Goal: Transaction & Acquisition: Book appointment/travel/reservation

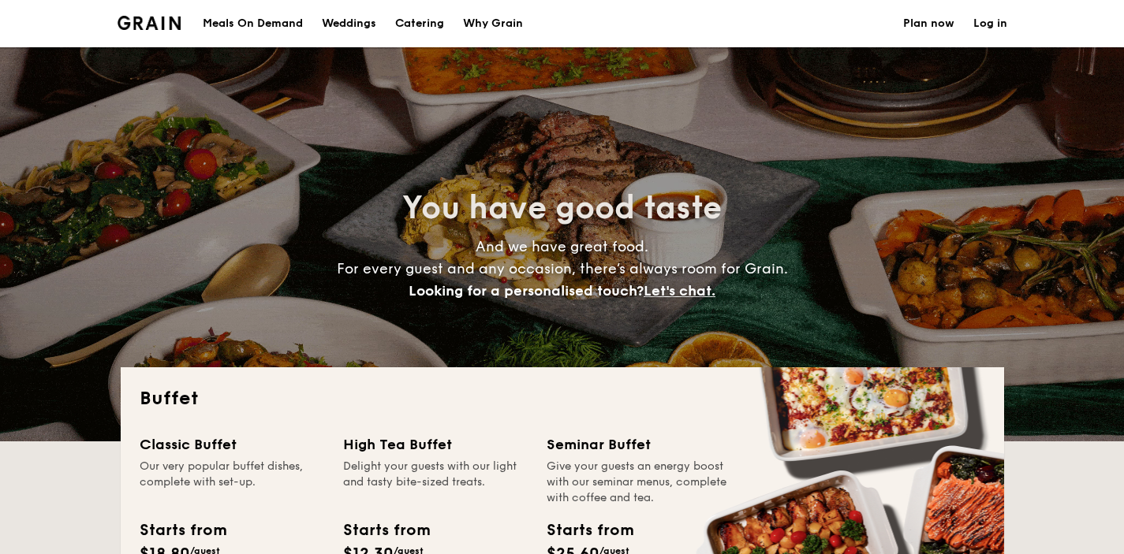
select select
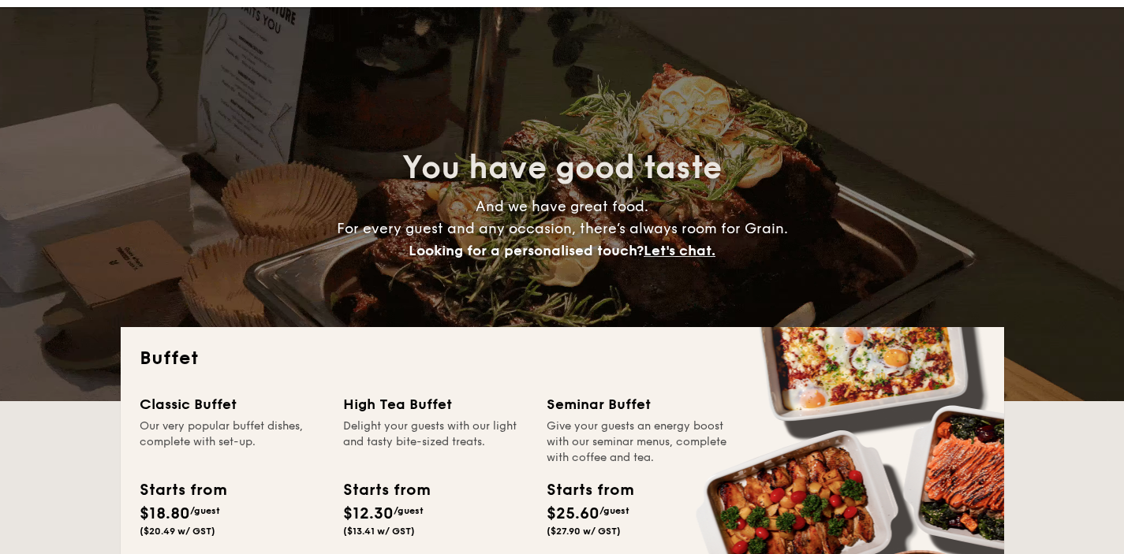
scroll to position [252, 0]
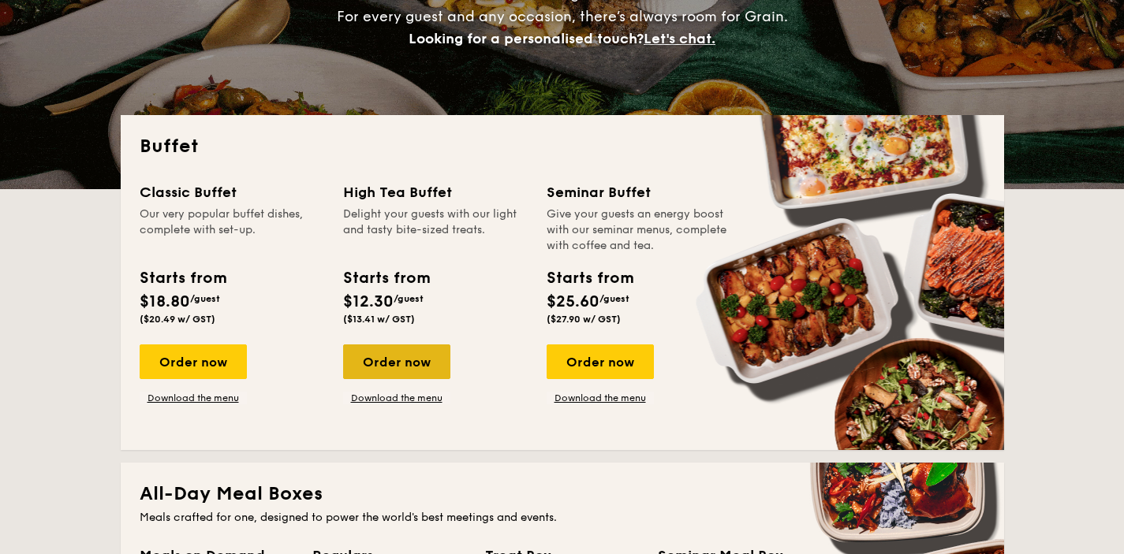
click at [429, 360] on div "Order now" at bounding box center [396, 362] width 107 height 35
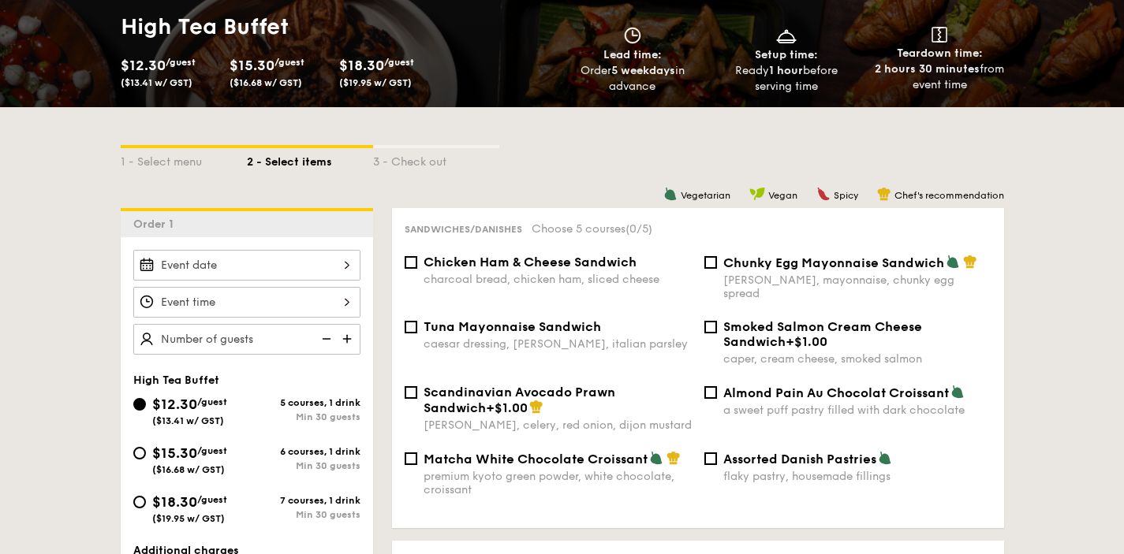
scroll to position [244, 0]
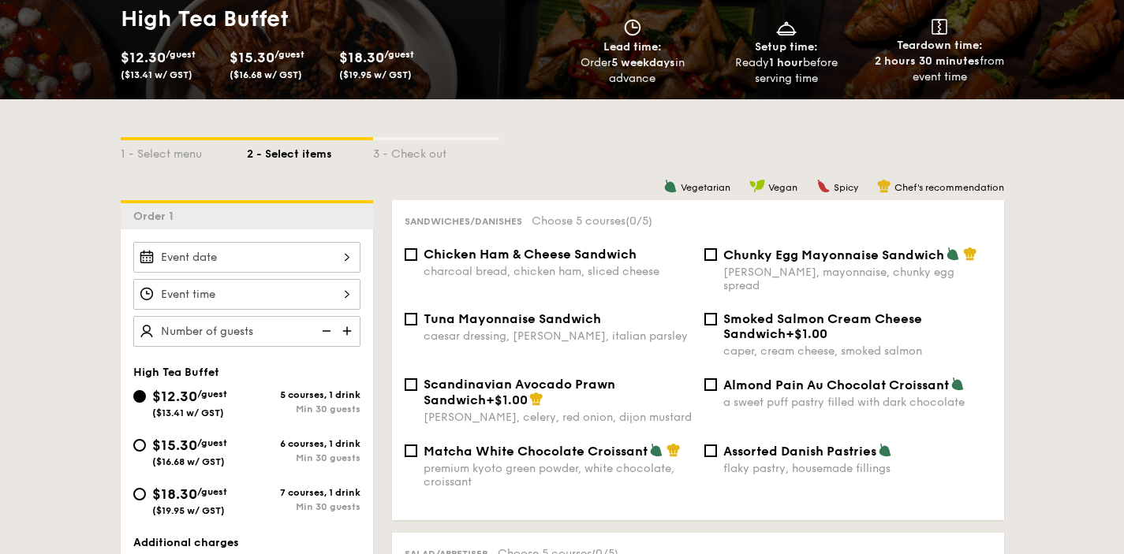
click at [263, 260] on div "2025 Oct [DATE] Tue Wed Thu Fri Sat Sun 1 2 3 4 5 6 7 8 9 10 11 12 13 14 15 16 …" at bounding box center [246, 257] width 227 height 31
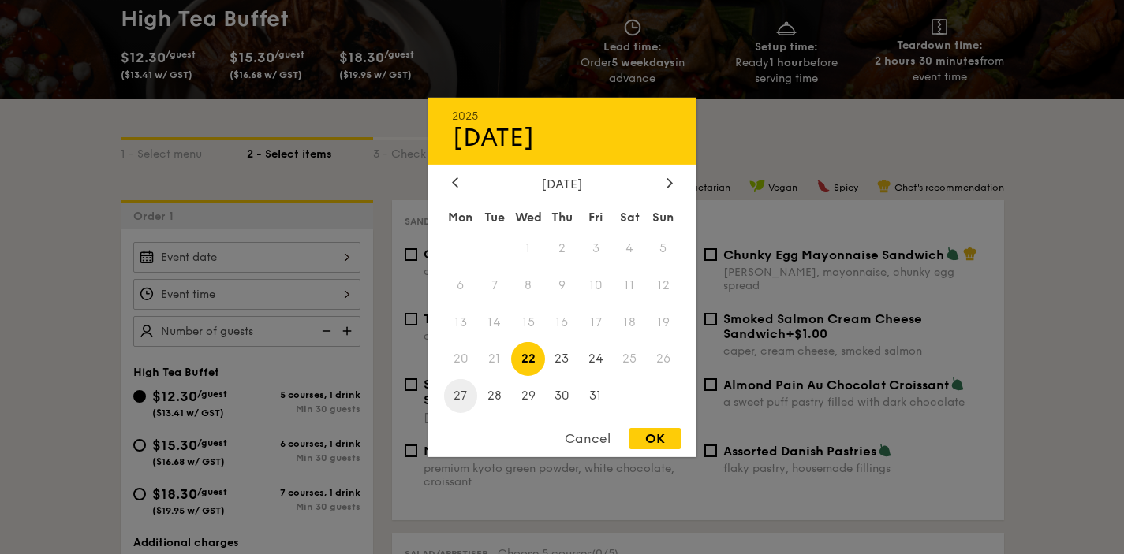
click at [465, 392] on span "27" at bounding box center [461, 396] width 34 height 34
click at [643, 438] on div "OK" at bounding box center [654, 438] width 51 height 21
type input "[DATE]"
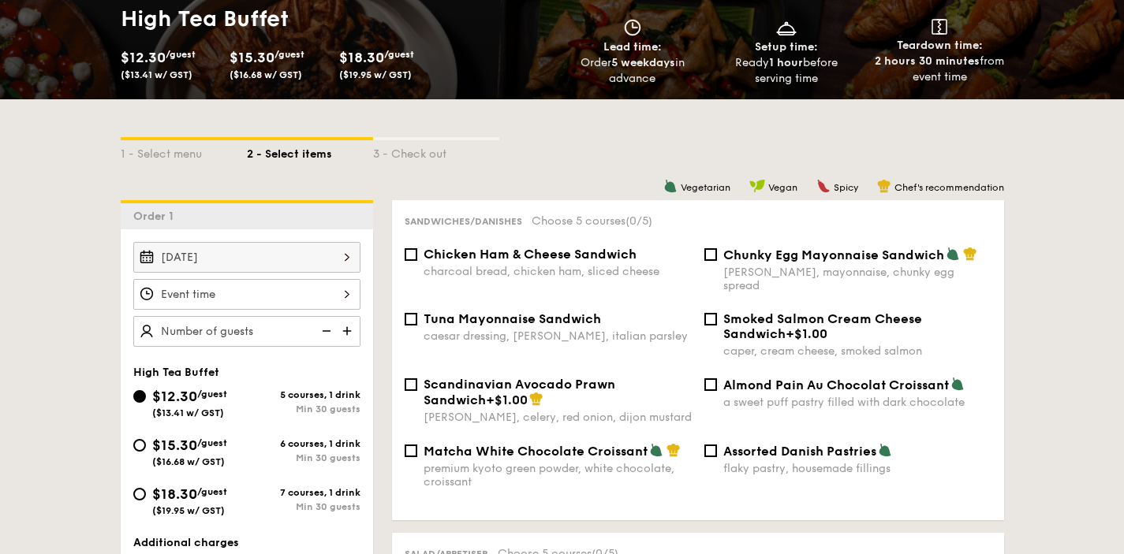
click at [251, 285] on div at bounding box center [562, 277] width 1124 height 554
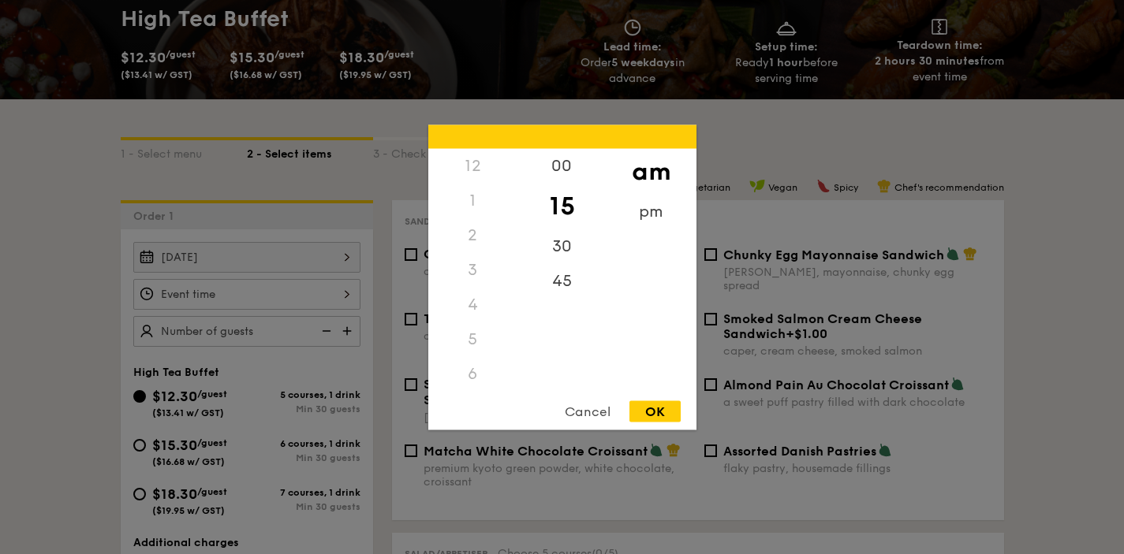
click at [251, 285] on div "12 1 2 3 4 5 6 7 8 9 10 11 00 15 30 45 am pm Cancel OK" at bounding box center [246, 294] width 227 height 31
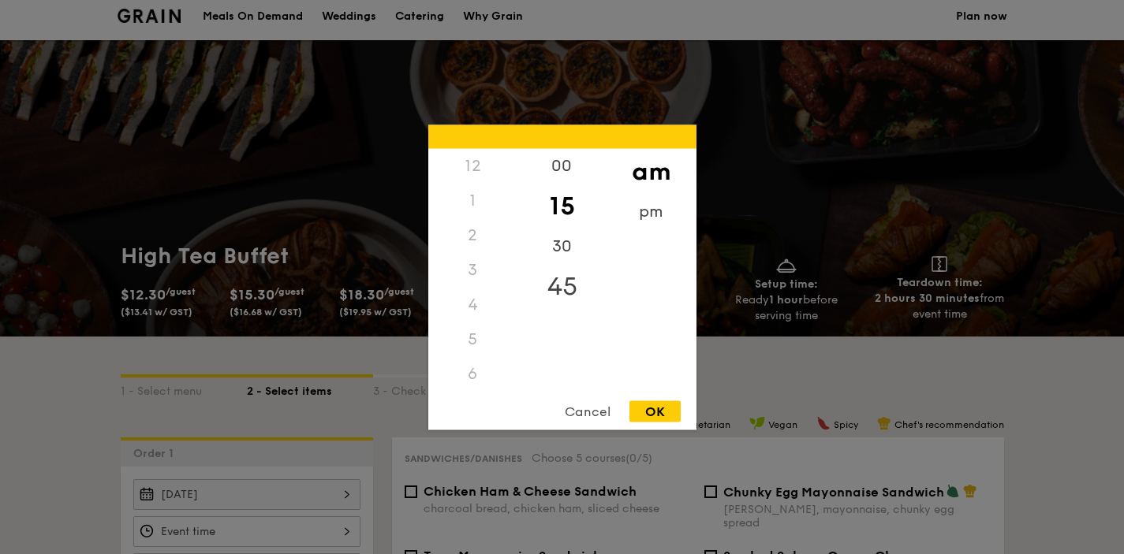
scroll to position [0, 0]
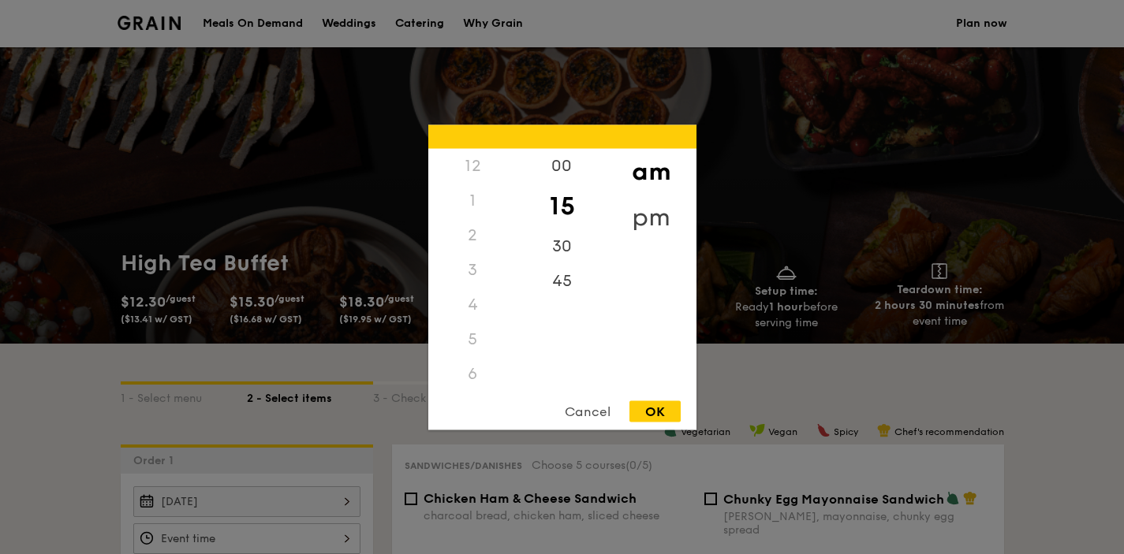
click at [632, 212] on div "pm" at bounding box center [650, 217] width 89 height 46
click at [477, 275] on div "3" at bounding box center [472, 275] width 89 height 46
click at [662, 402] on div "OK" at bounding box center [654, 411] width 51 height 21
type input "3:15PM"
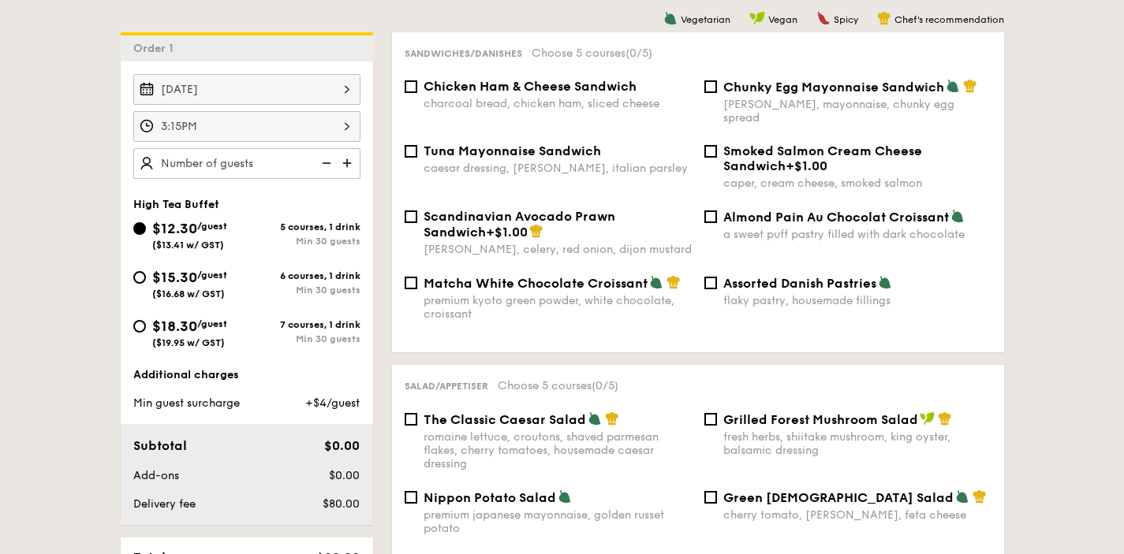
scroll to position [441, 0]
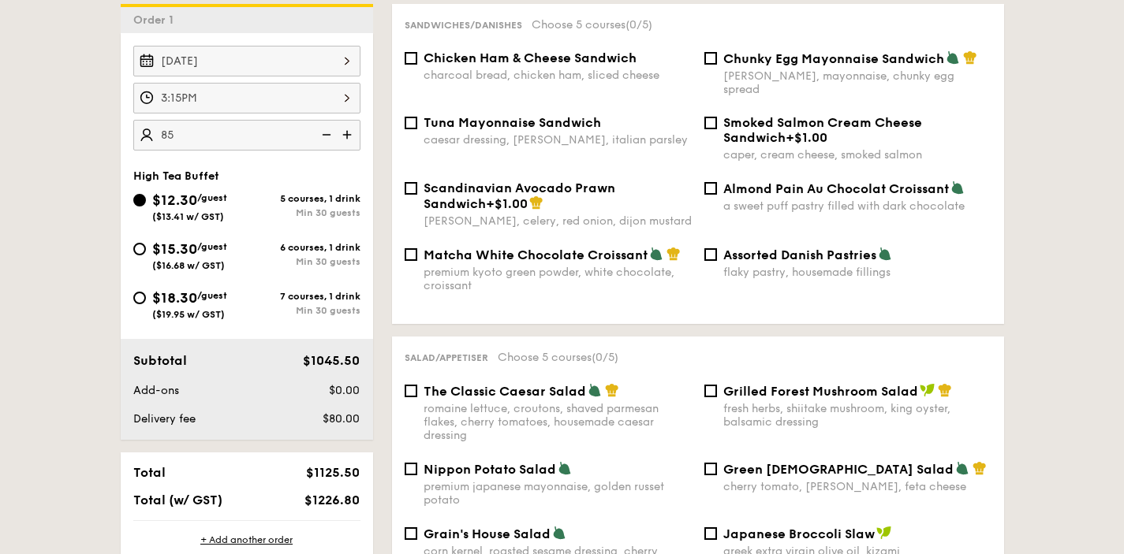
type input "85 guests"
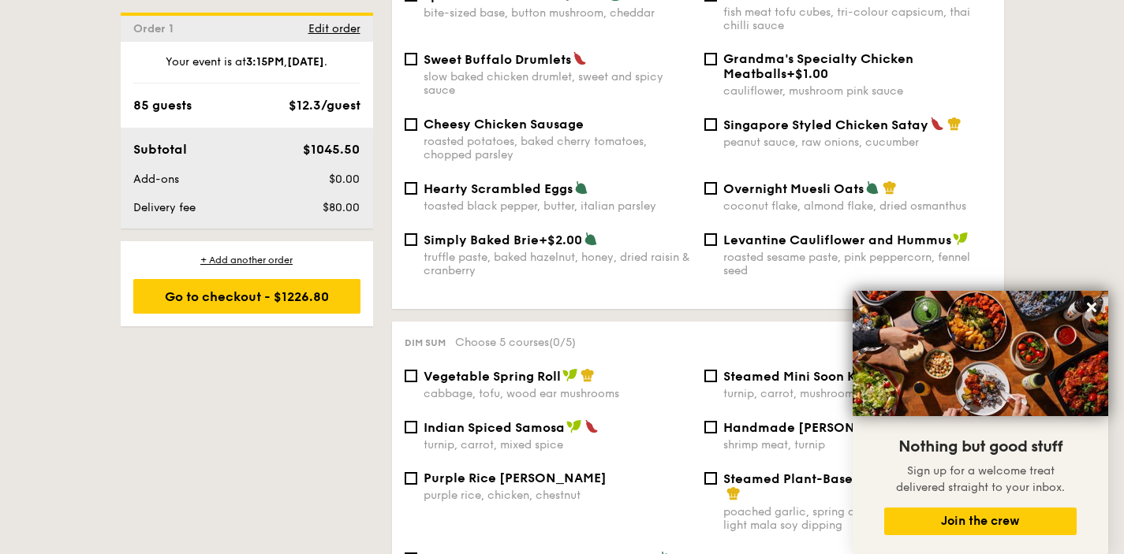
scroll to position [876, 0]
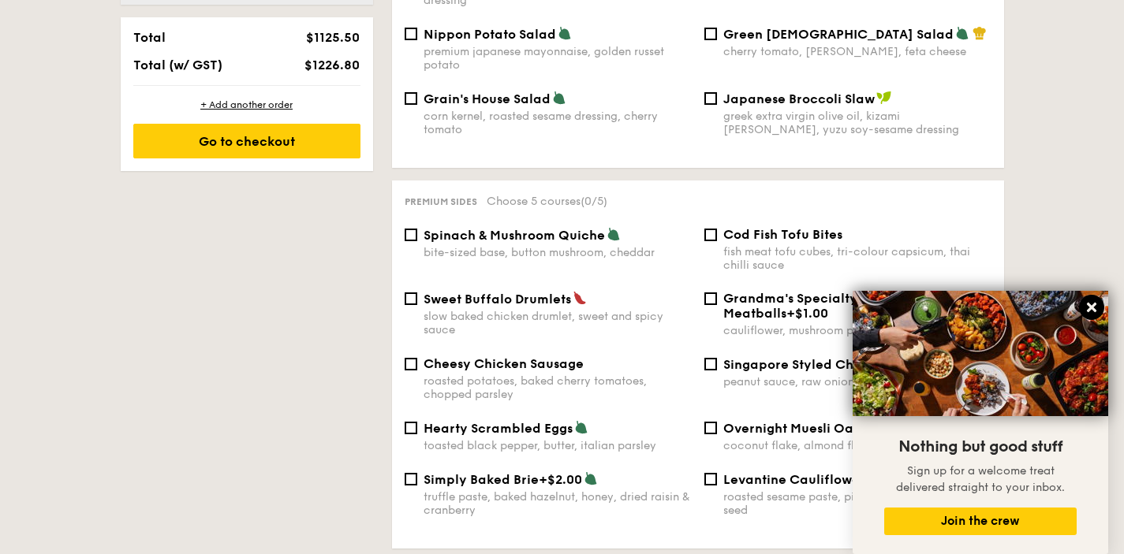
click at [1092, 310] on icon at bounding box center [1091, 307] width 9 height 9
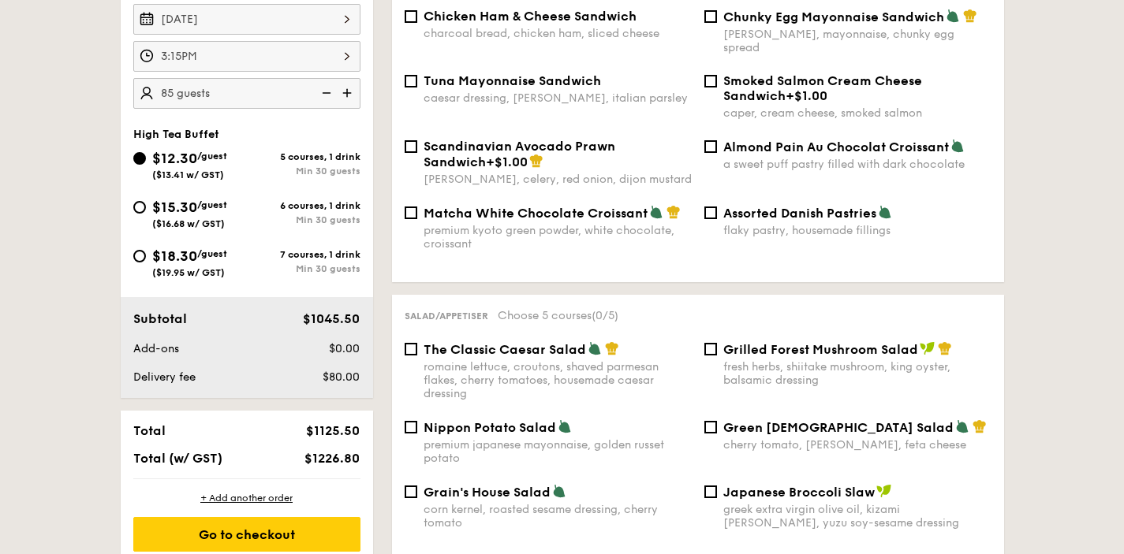
scroll to position [577, 0]
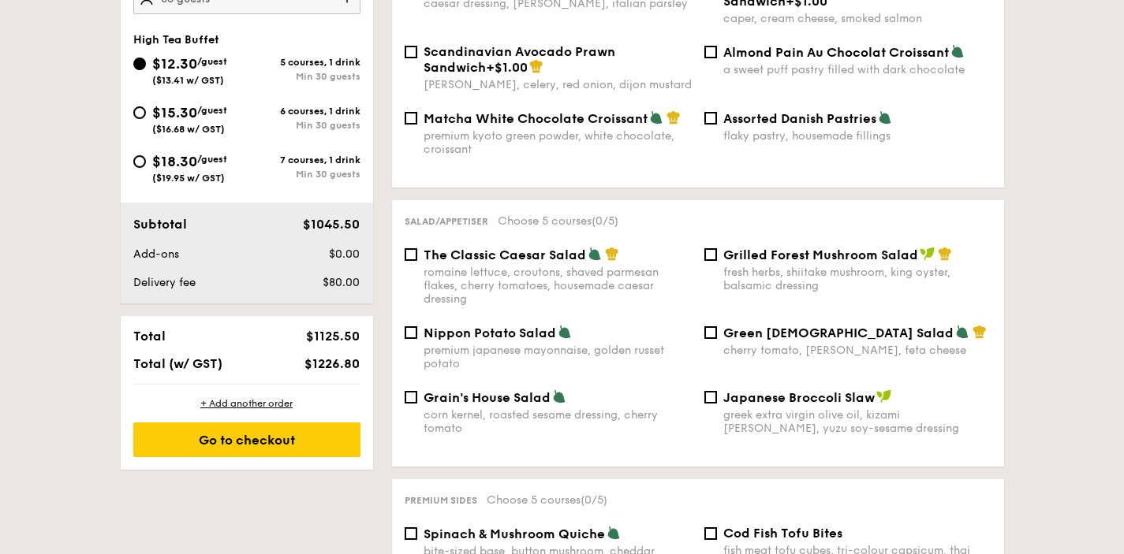
click at [166, 104] on span "$15.30" at bounding box center [174, 112] width 45 height 17
click at [146, 106] on input "$15.30 /guest ($16.68 w/ GST) 6 courses, 1 drink Min 30 guests" at bounding box center [139, 112] width 13 height 13
radio input "true"
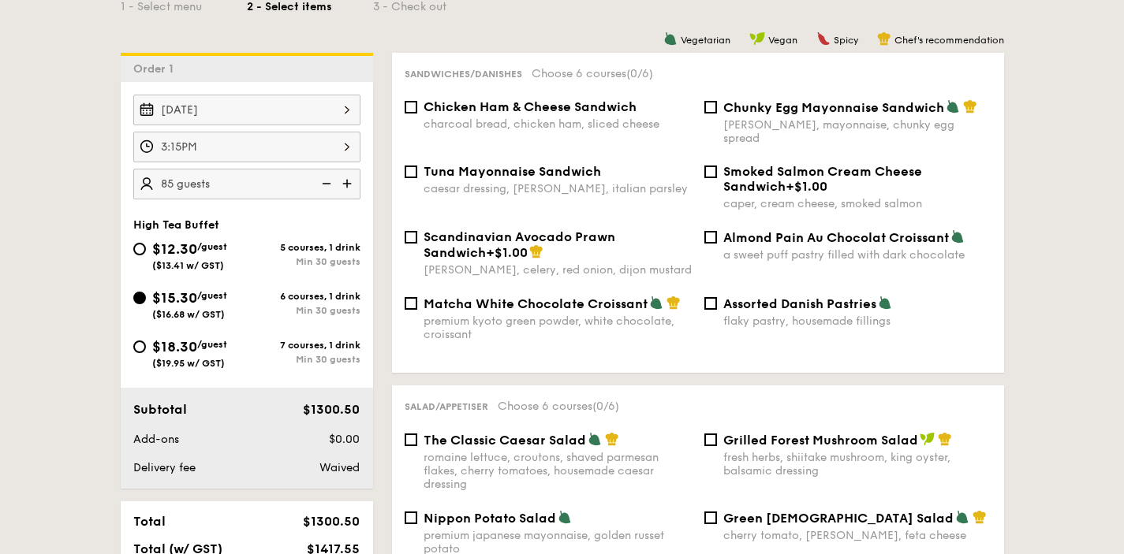
scroll to position [272, 0]
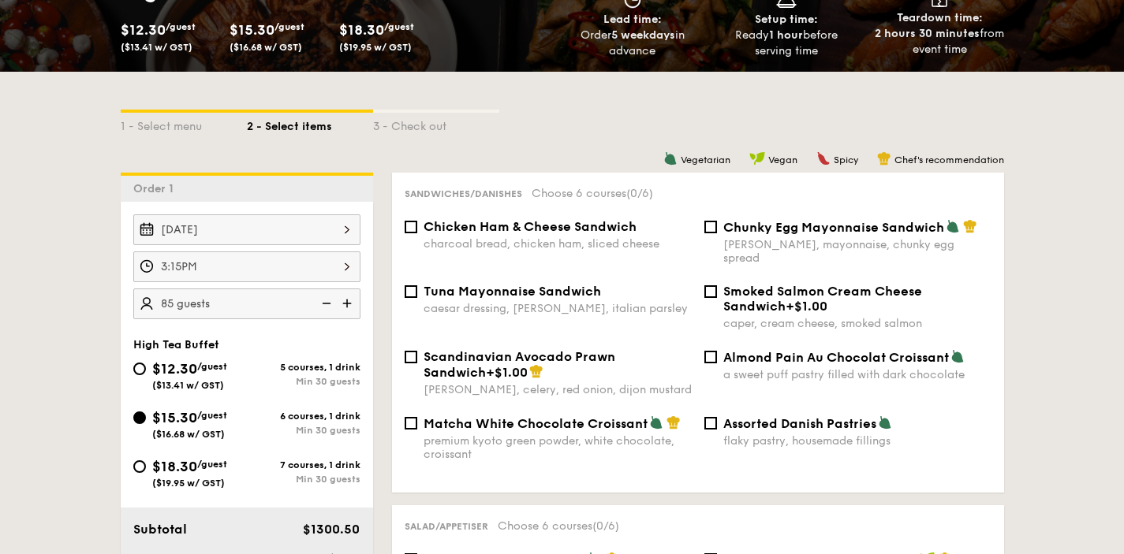
click at [270, 236] on div "[DATE]" at bounding box center [246, 229] width 227 height 31
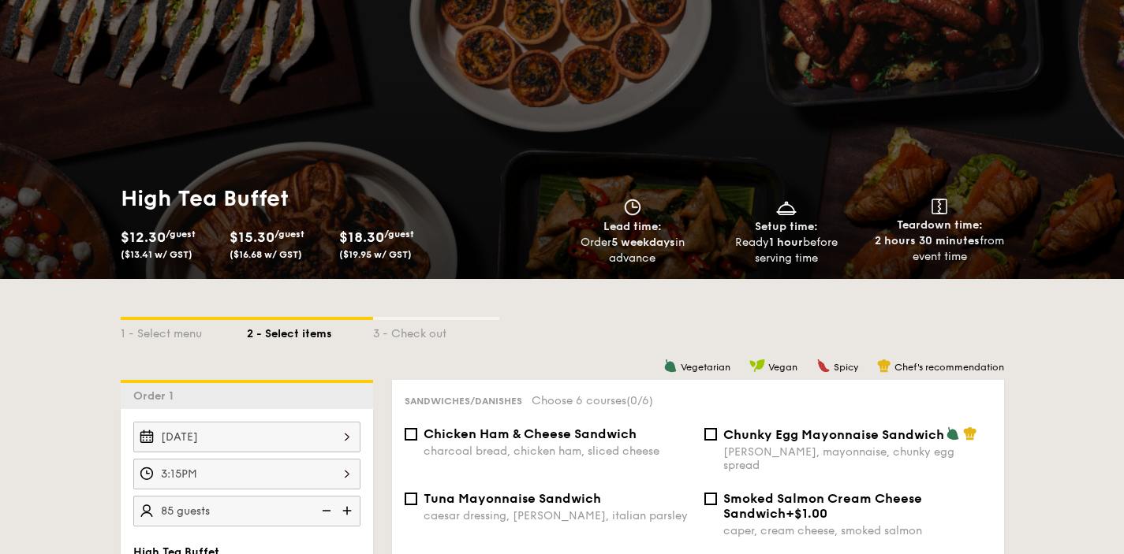
scroll to position [271, 0]
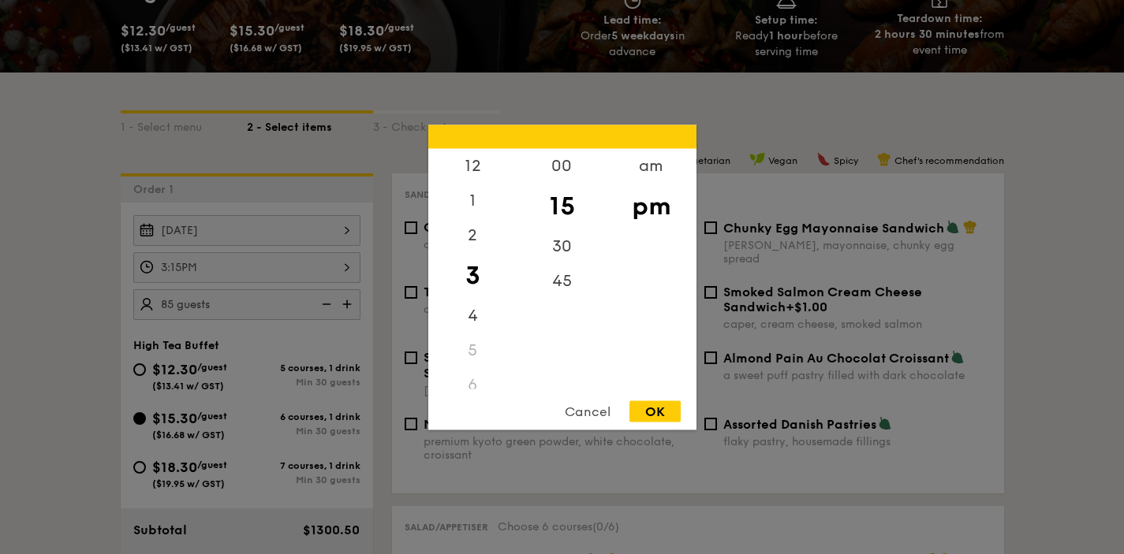
click at [218, 270] on div "3:15PM 12 1 2 3 4 5 6 7 8 9 10 11 00 15 30 45 am pm Cancel OK" at bounding box center [246, 267] width 227 height 31
click at [472, 321] on div "4" at bounding box center [472, 321] width 89 height 46
click at [574, 236] on div "30" at bounding box center [561, 252] width 89 height 46
click at [650, 419] on div "OK" at bounding box center [654, 411] width 51 height 21
type input "4:30PM"
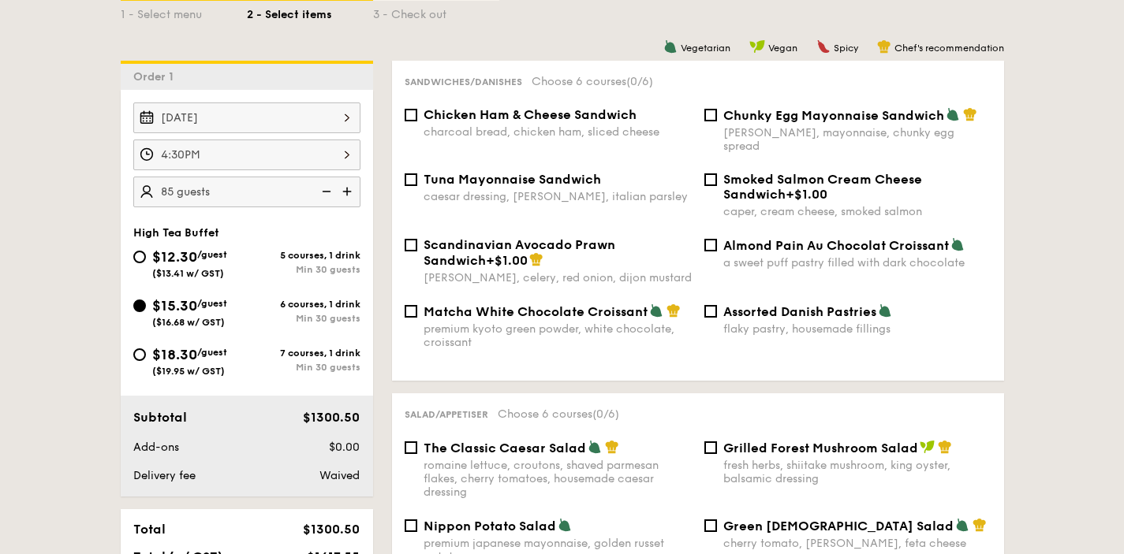
scroll to position [388, 0]
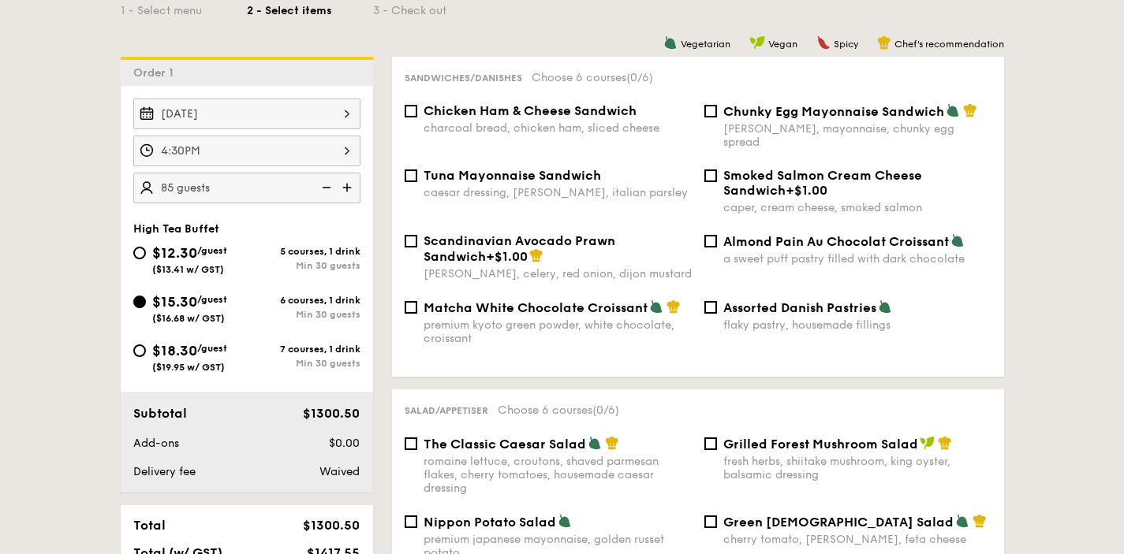
select select
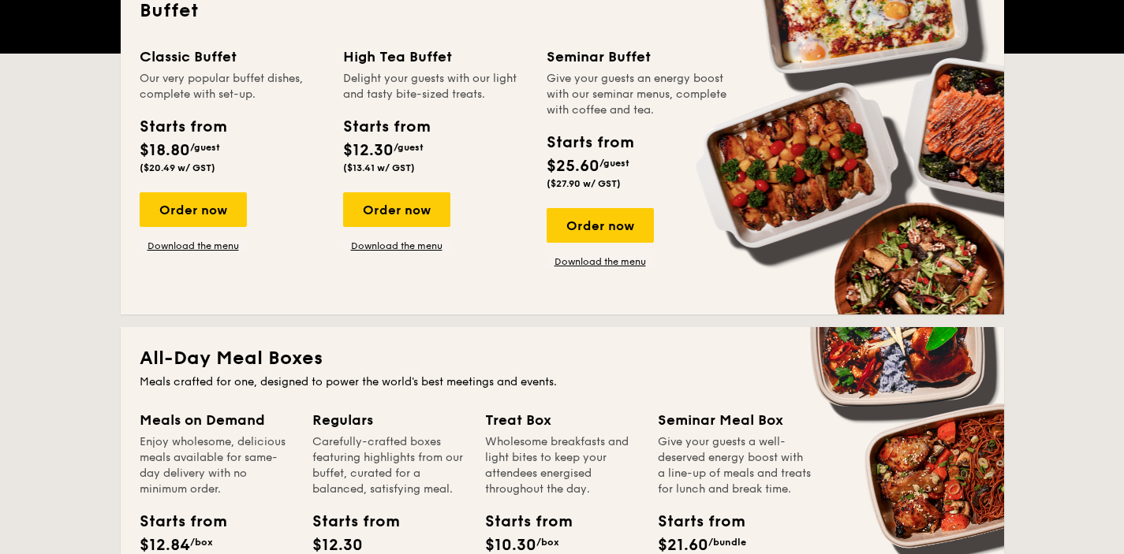
scroll to position [252, 0]
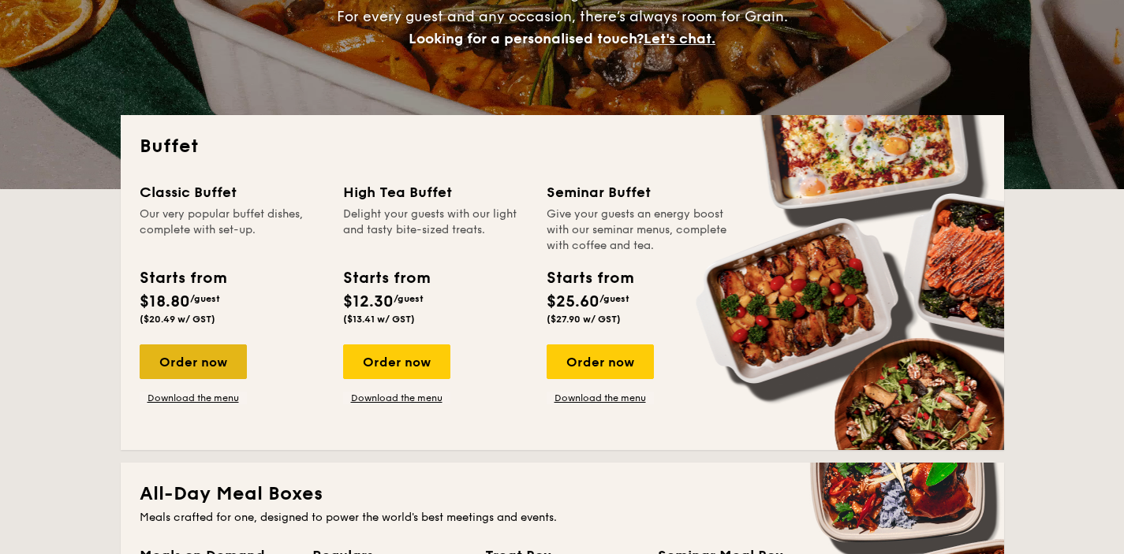
click at [164, 358] on div "Order now" at bounding box center [193, 362] width 107 height 35
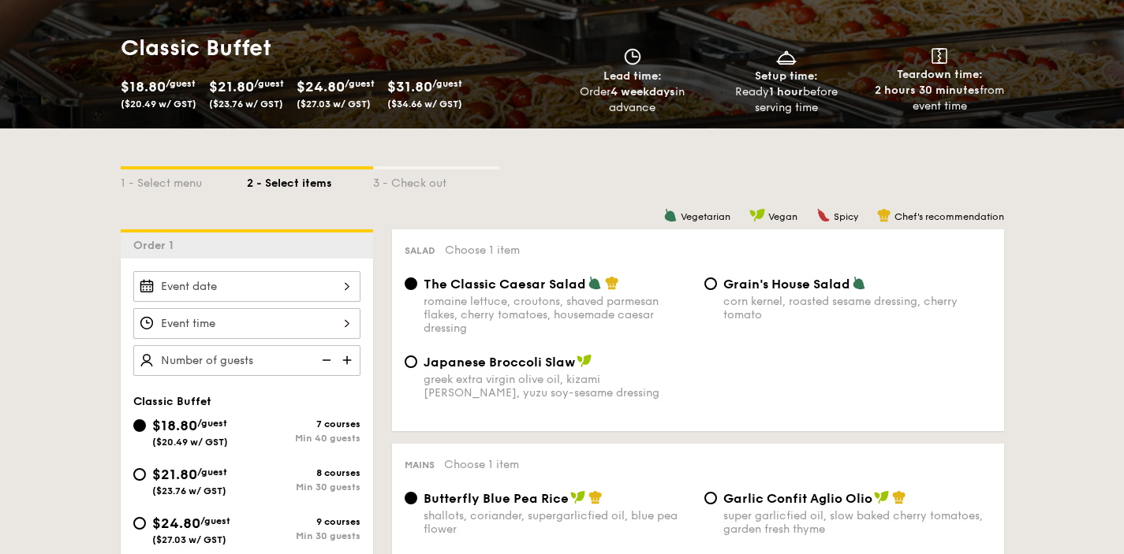
scroll to position [318, 0]
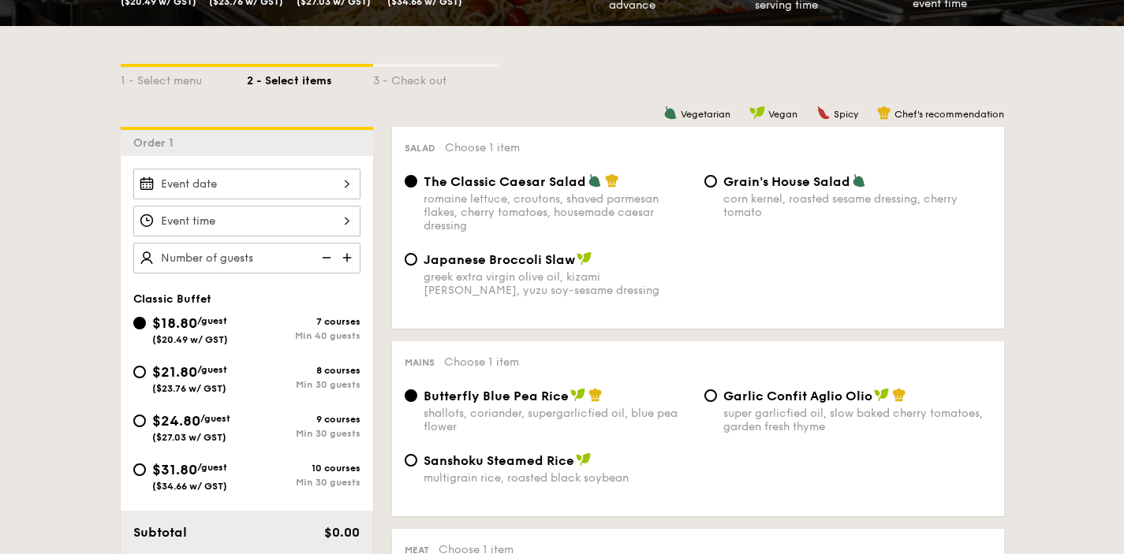
click at [228, 215] on div at bounding box center [246, 221] width 227 height 31
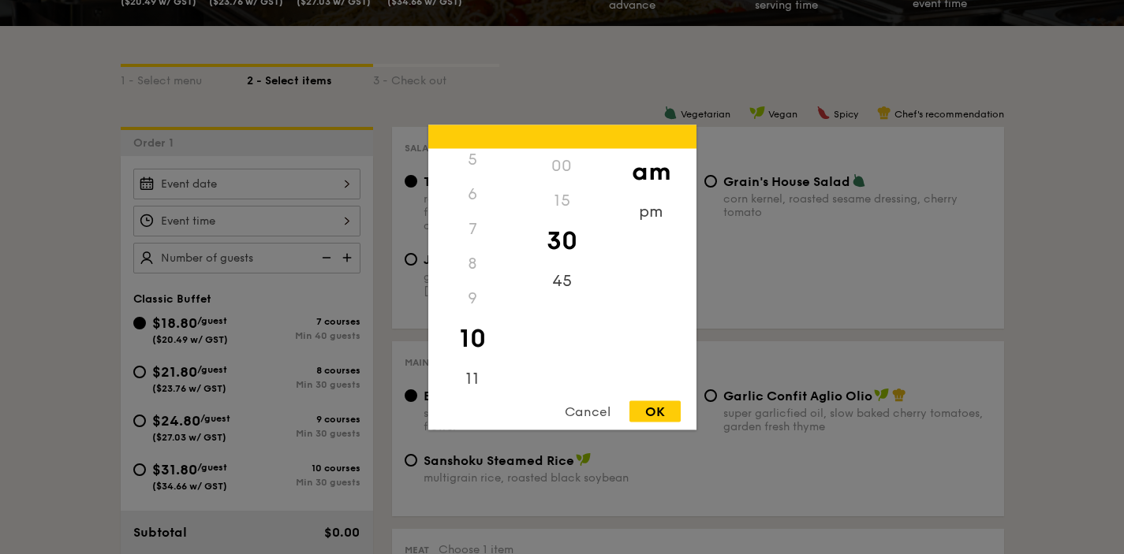
scroll to position [187, 0]
click at [655, 199] on div "pm" at bounding box center [650, 217] width 89 height 46
click at [473, 165] on div "5" at bounding box center [472, 158] width 89 height 46
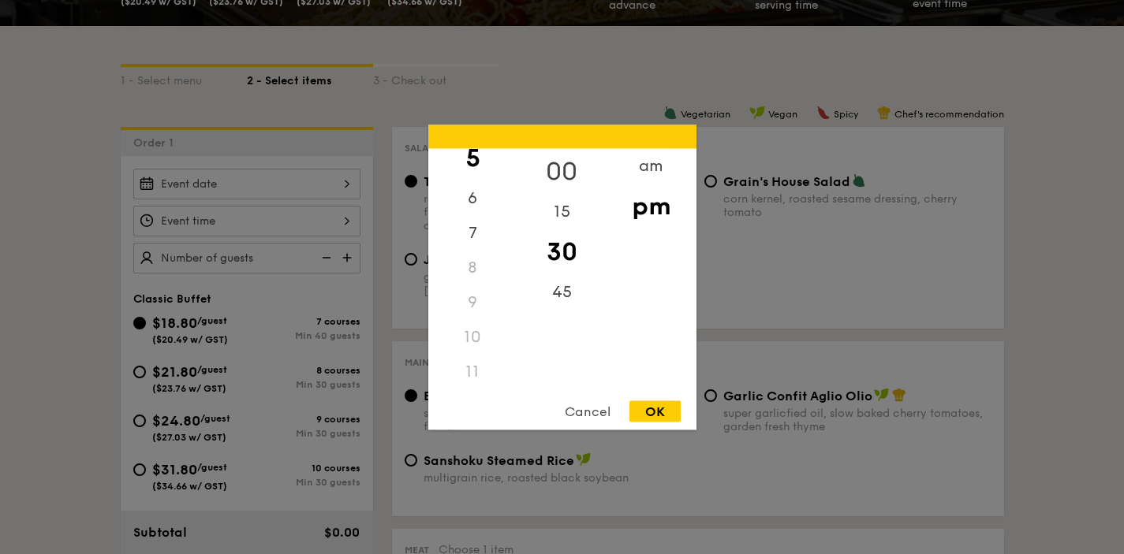
click at [562, 173] on div "00" at bounding box center [561, 171] width 89 height 46
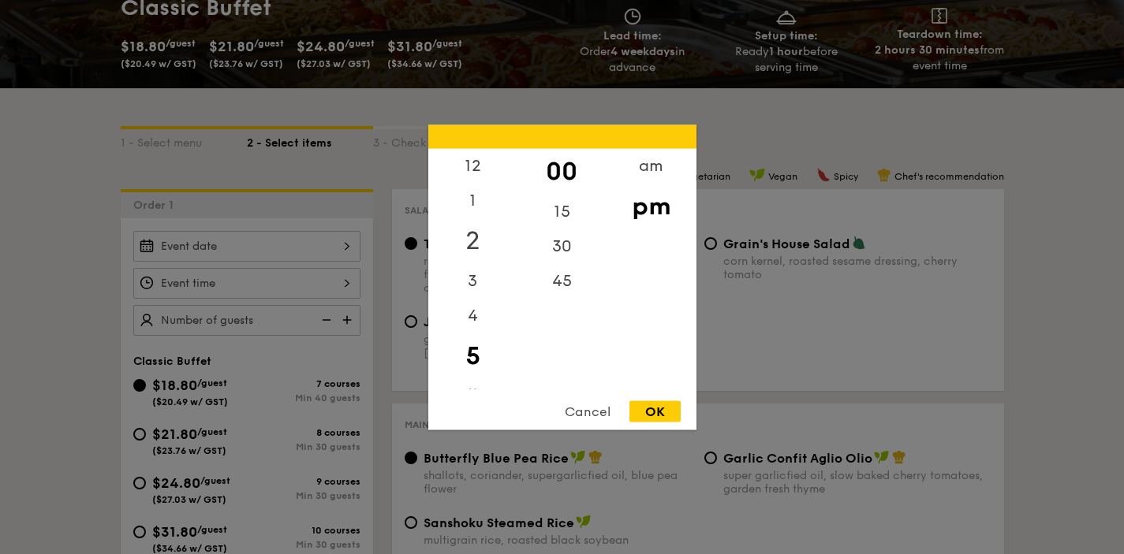
scroll to position [0, 0]
click at [655, 408] on div "OK" at bounding box center [654, 411] width 51 height 21
type input "5:00PM"
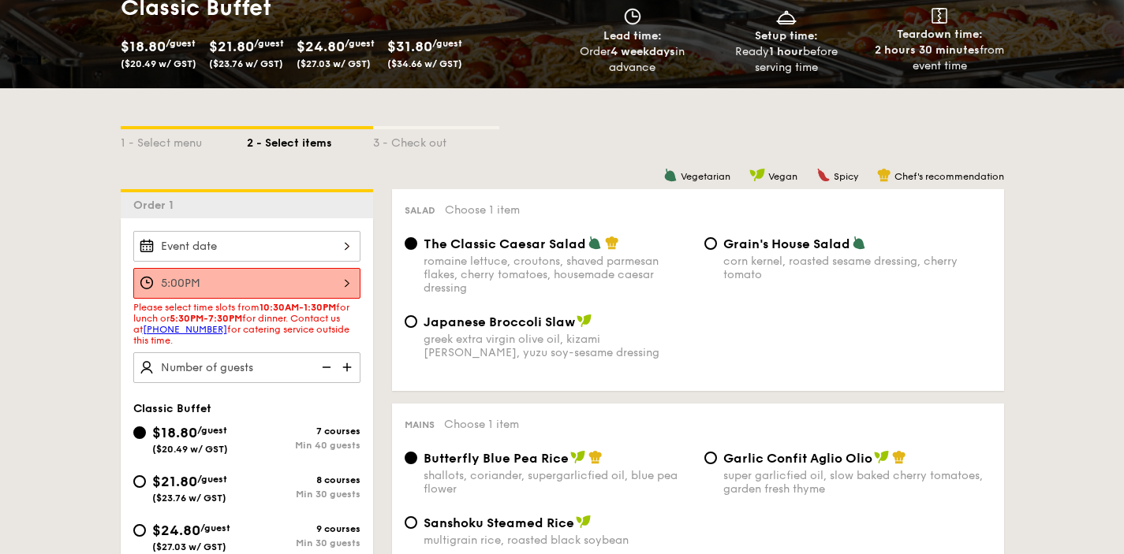
select select
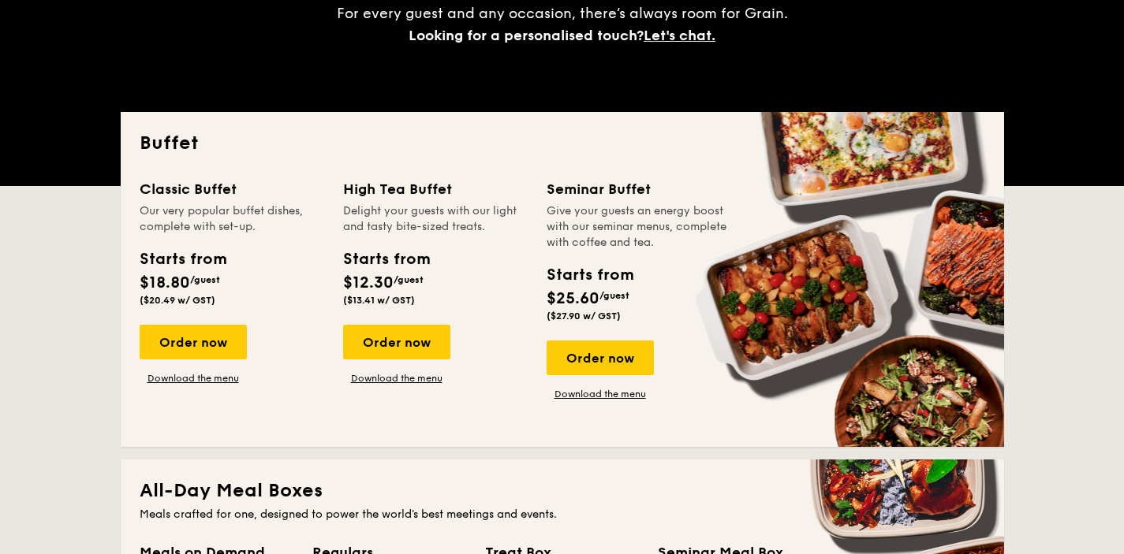
scroll to position [252, 0]
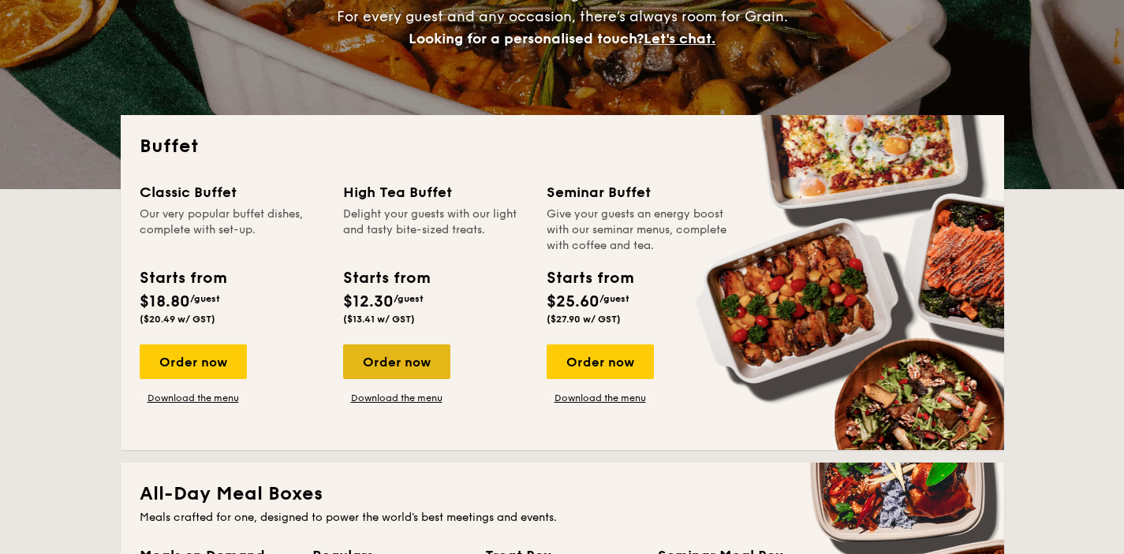
click at [416, 364] on div "Order now" at bounding box center [396, 362] width 107 height 35
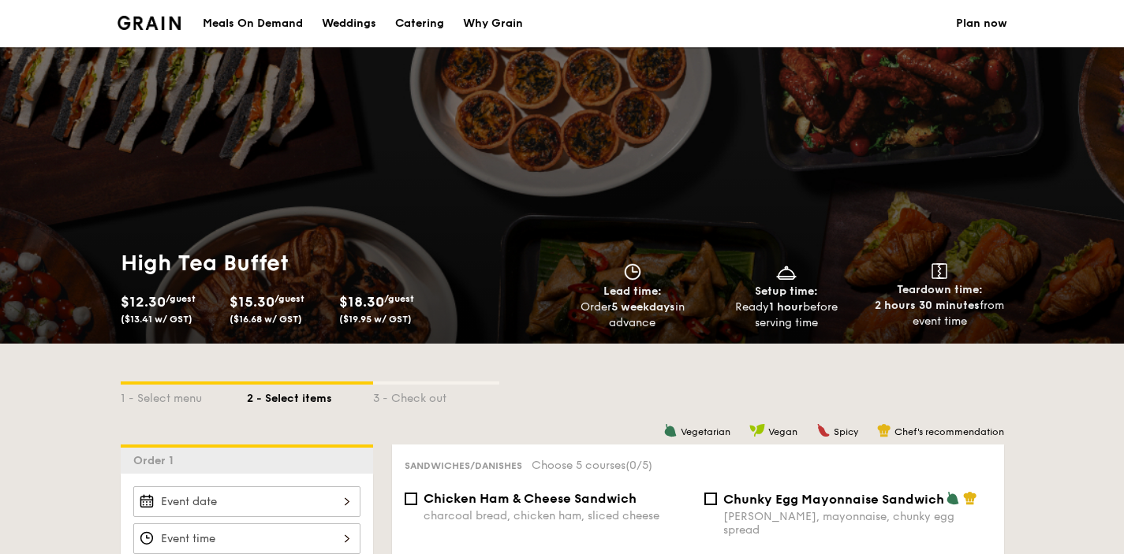
scroll to position [317, 0]
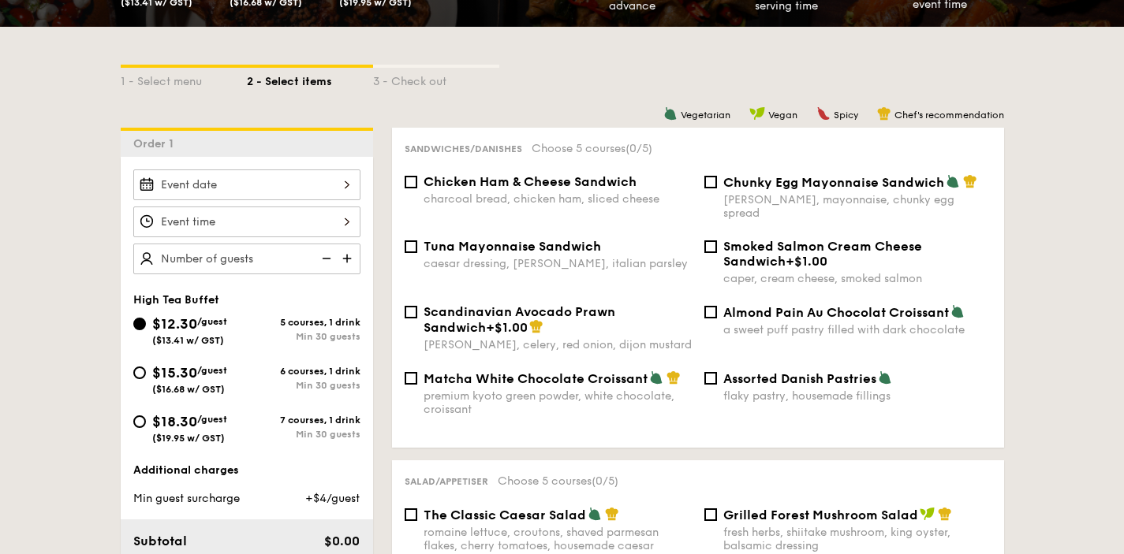
click at [237, 175] on div at bounding box center [246, 185] width 227 height 31
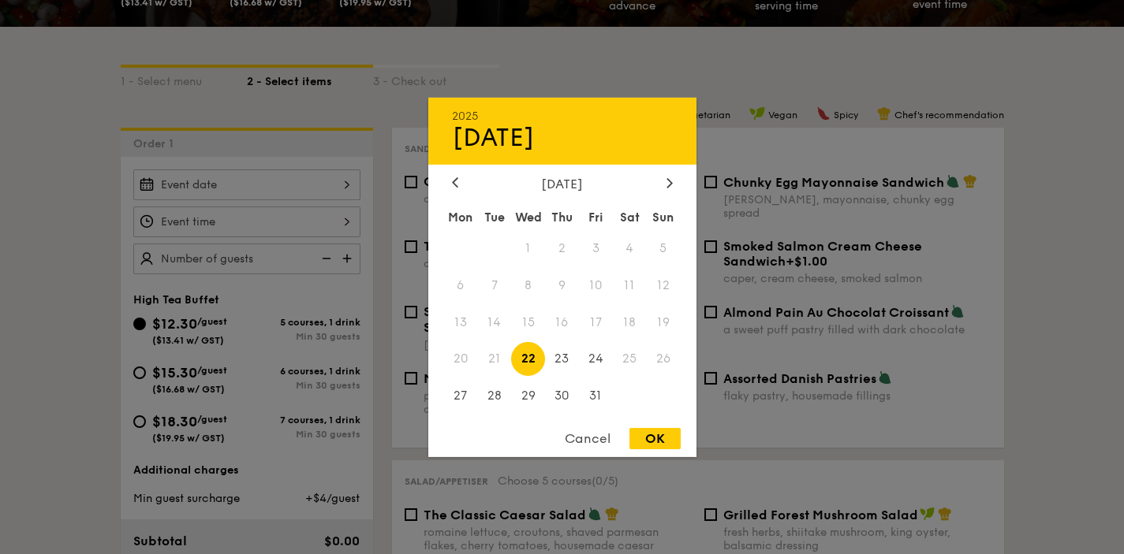
click at [435, 401] on div "Mon Tue Wed Thu Fri Sat Sun 1 2 3 4 5 6 7 8 9 10 11 12 13 14 15 16 17 18 19 20 …" at bounding box center [562, 309] width 268 height 213
click at [456, 396] on span "27" at bounding box center [461, 396] width 34 height 34
click at [669, 439] on div "OK" at bounding box center [654, 438] width 51 height 21
type input "[DATE]"
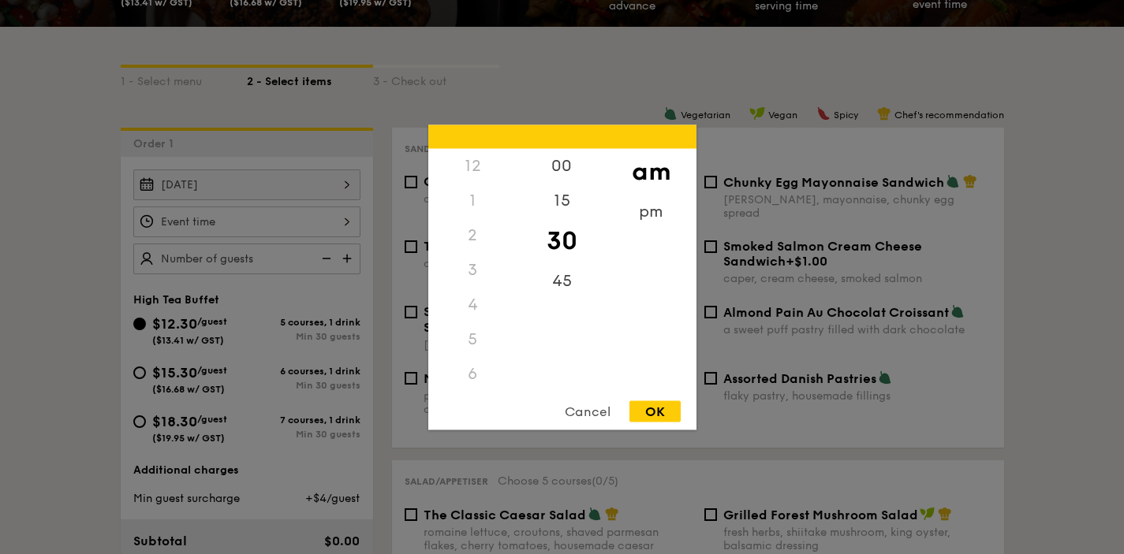
click at [195, 220] on div "12 1 2 3 4 5 6 7 8 9 10 11 00 15 30 45 am pm Cancel OK" at bounding box center [246, 222] width 227 height 31
click at [657, 219] on div "pm" at bounding box center [650, 217] width 89 height 46
click at [478, 252] on div "4" at bounding box center [472, 262] width 89 height 46
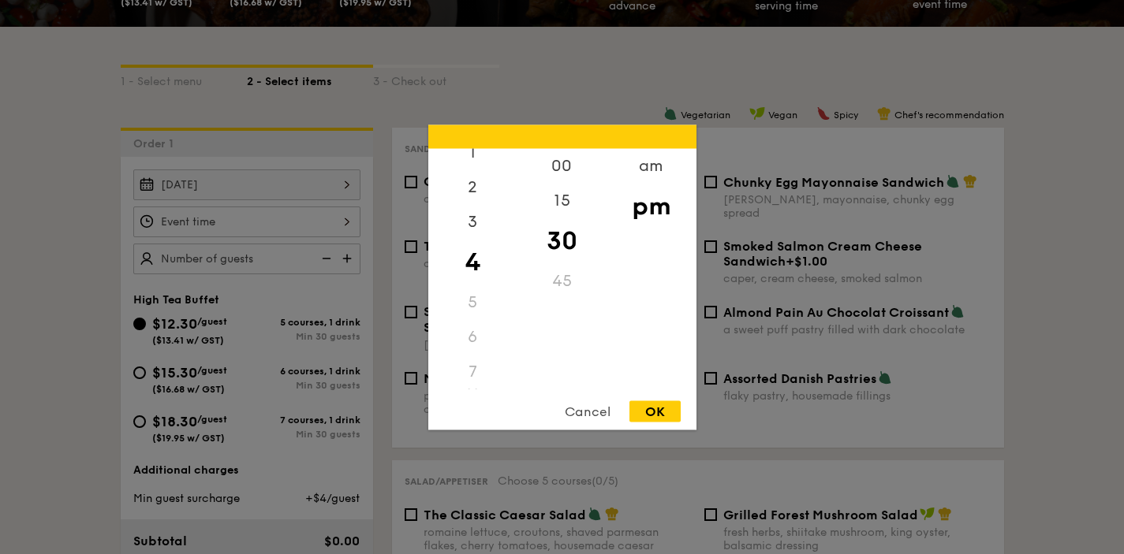
click at [559, 242] on div "30" at bounding box center [561, 241] width 89 height 46
click at [657, 408] on div "OK" at bounding box center [654, 411] width 51 height 21
type input "4:30PM"
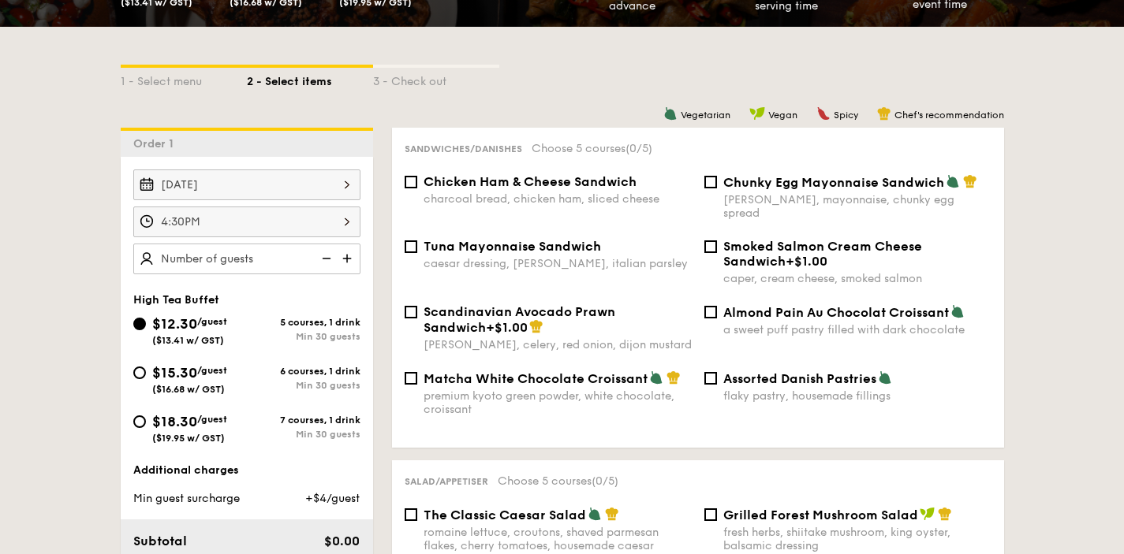
click at [209, 222] on div "4:30PM" at bounding box center [246, 222] width 227 height 31
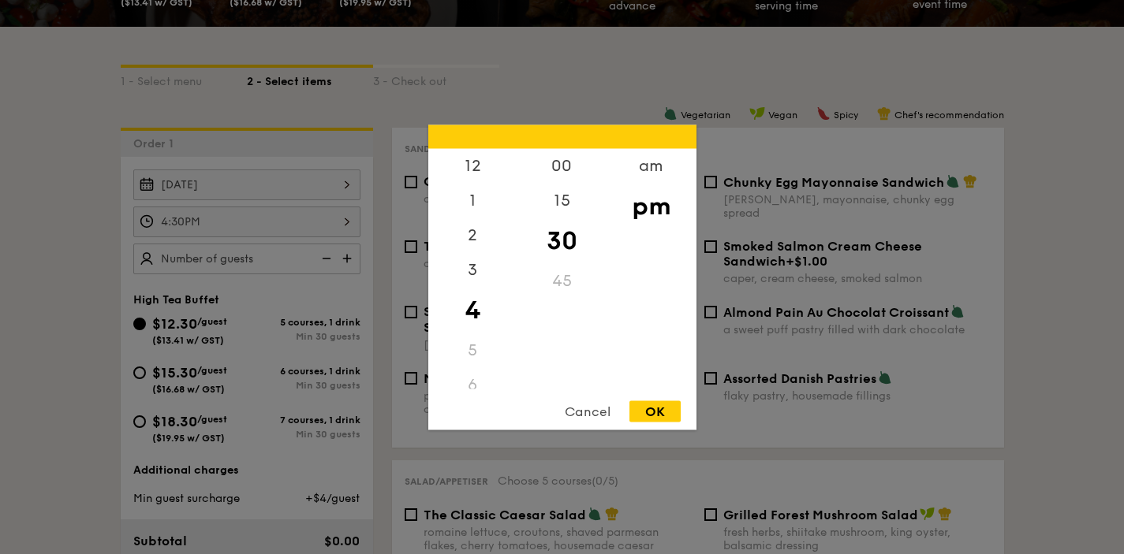
click at [474, 345] on div "5" at bounding box center [472, 350] width 89 height 35
click at [472, 348] on div "5" at bounding box center [472, 350] width 89 height 35
click at [458, 326] on div "10" at bounding box center [472, 336] width 89 height 35
click at [484, 343] on div "10" at bounding box center [472, 336] width 89 height 35
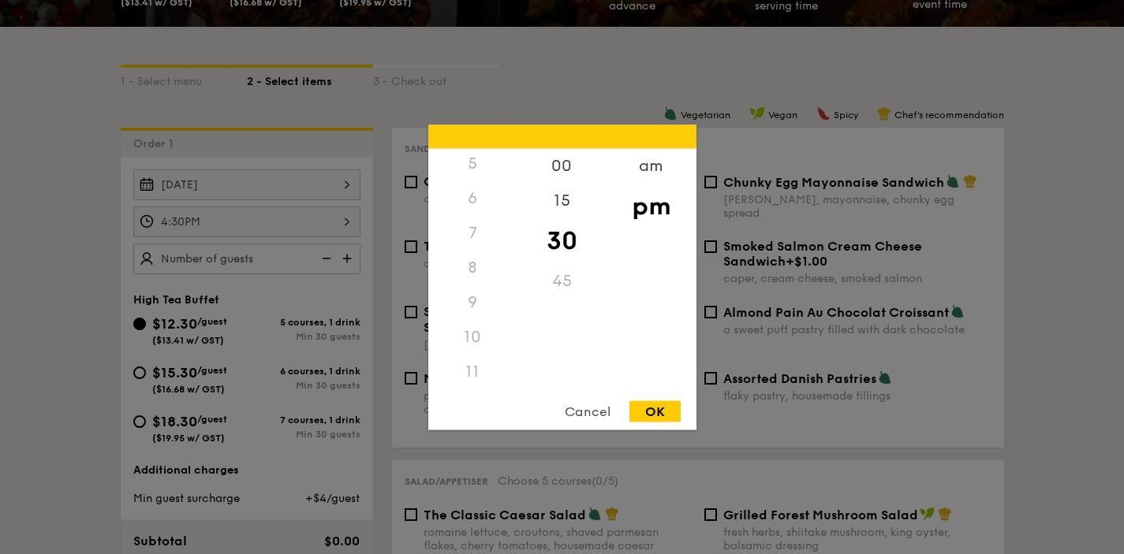
scroll to position [0, 0]
click at [573, 204] on div "15" at bounding box center [561, 206] width 89 height 46
click at [565, 244] on div "30" at bounding box center [561, 252] width 89 height 46
click at [647, 166] on div "am" at bounding box center [650, 171] width 89 height 46
click at [655, 211] on div "pm" at bounding box center [650, 217] width 89 height 46
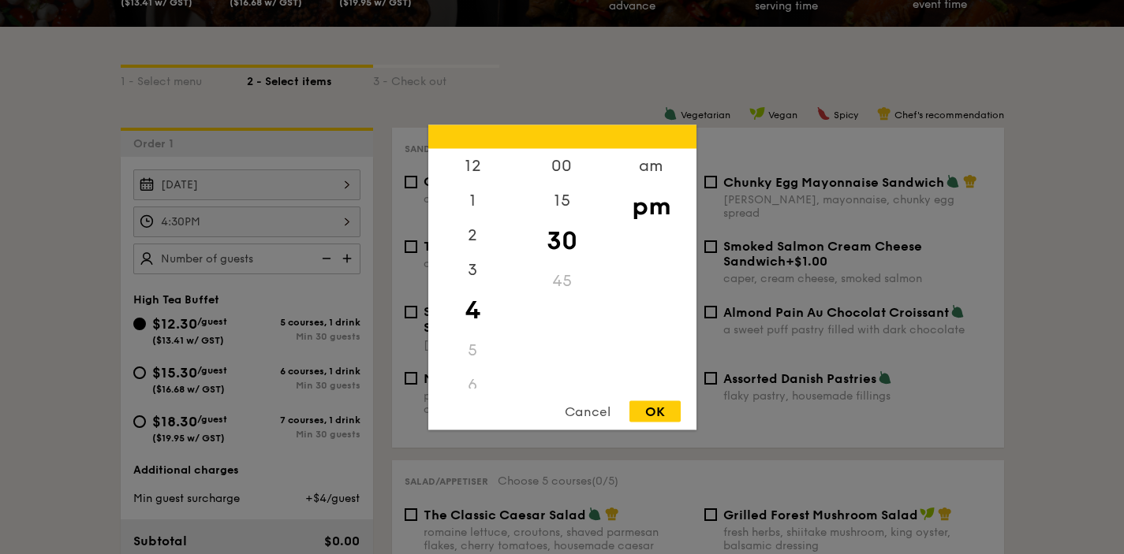
click at [649, 412] on div "OK" at bounding box center [654, 411] width 51 height 21
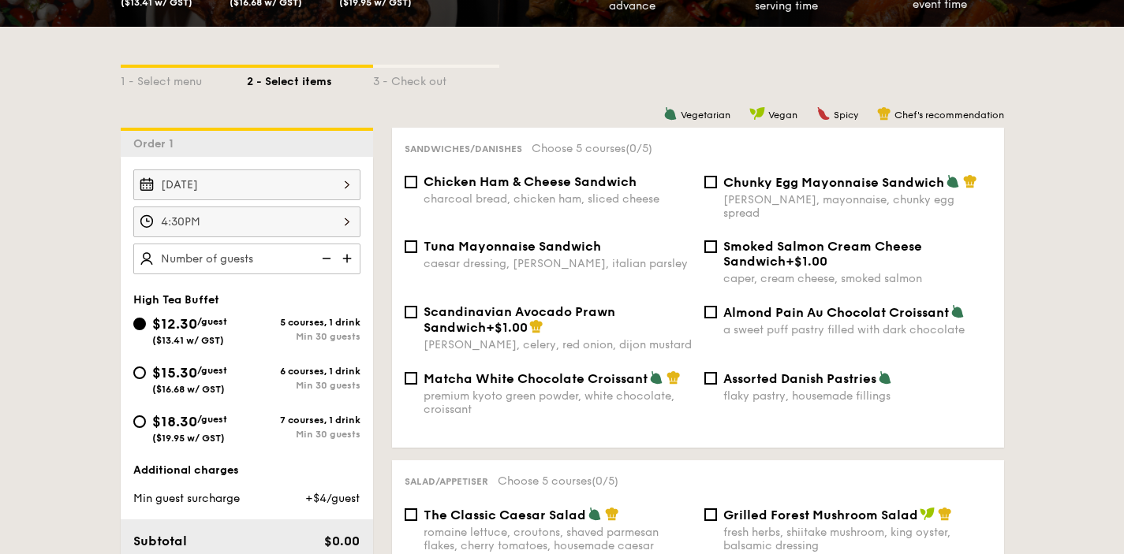
click at [218, 228] on div "4:30PM" at bounding box center [246, 222] width 227 height 31
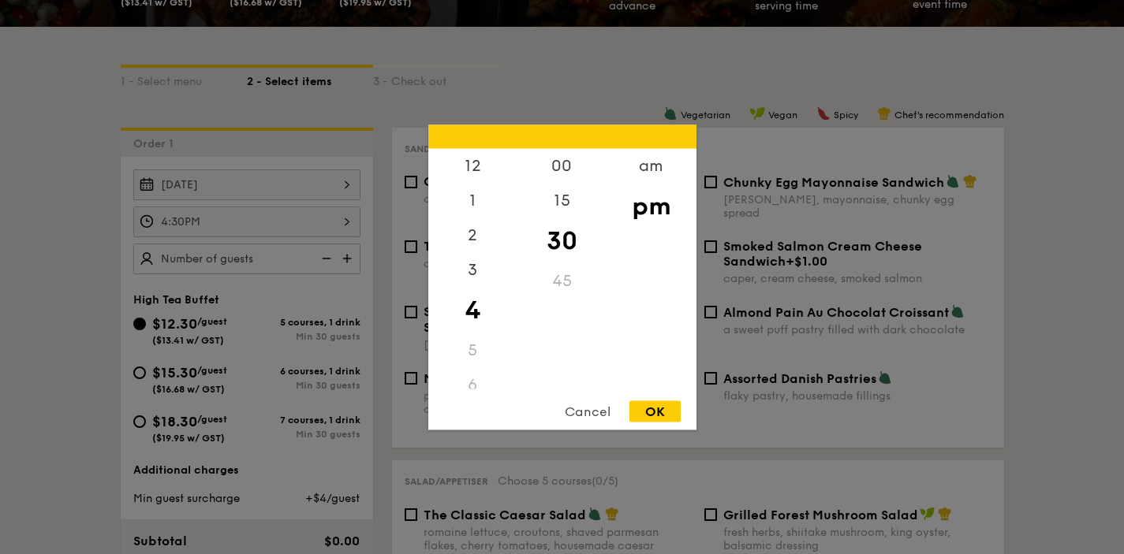
click at [651, 410] on div "OK" at bounding box center [654, 411] width 51 height 21
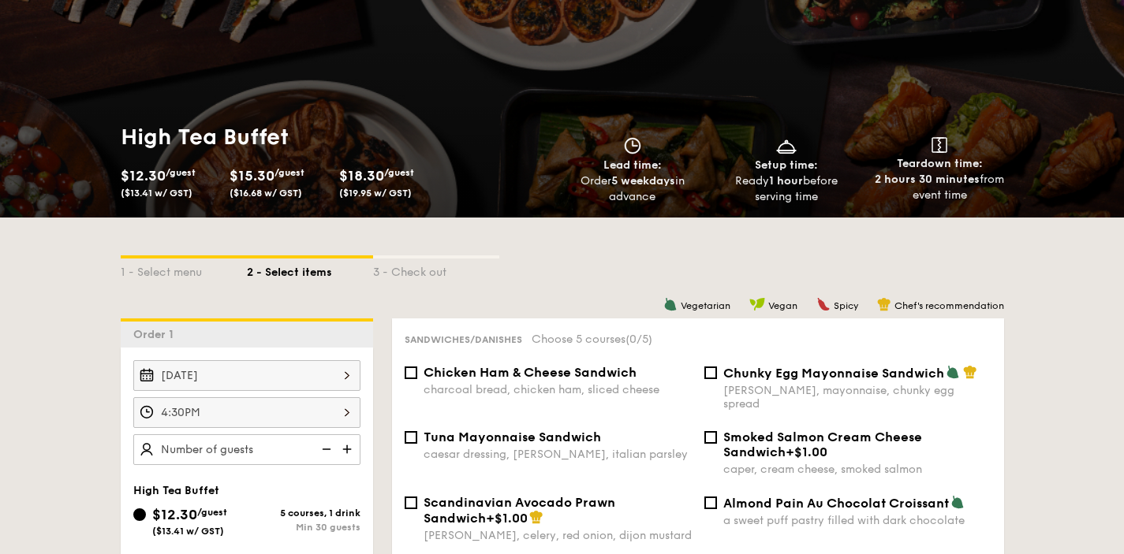
scroll to position [71, 0]
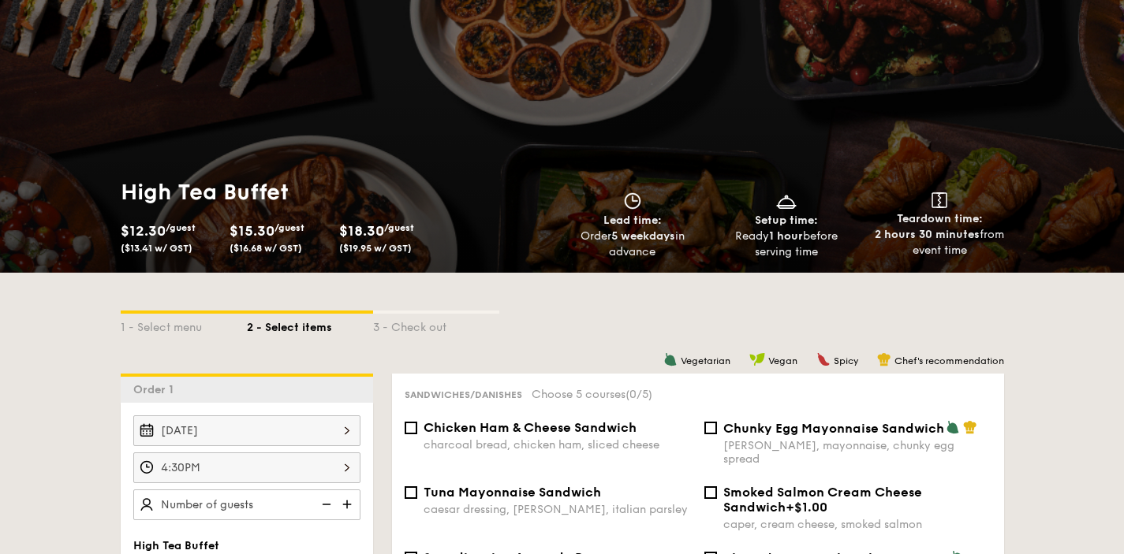
drag, startPoint x: 840, startPoint y: 253, endPoint x: 748, endPoint y: 213, distance: 100.6
click at [748, 213] on div "Setup time: Ready 1 hour before serving time" at bounding box center [785, 226] width 141 height 68
drag, startPoint x: 748, startPoint y: 213, endPoint x: 845, endPoint y: 255, distance: 106.3
click at [845, 255] on div "Setup time: Ready 1 hour before serving time" at bounding box center [785, 226] width 141 height 68
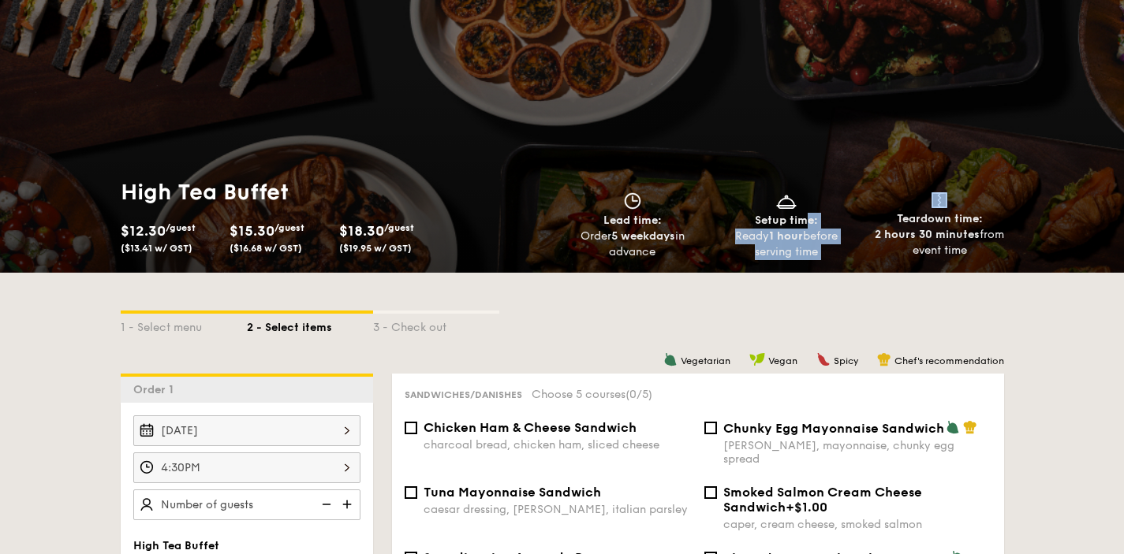
click at [845, 255] on div "Ready 1 hour before serving time" at bounding box center [785, 245] width 141 height 32
click at [262, 480] on div "4:30PM" at bounding box center [246, 468] width 227 height 31
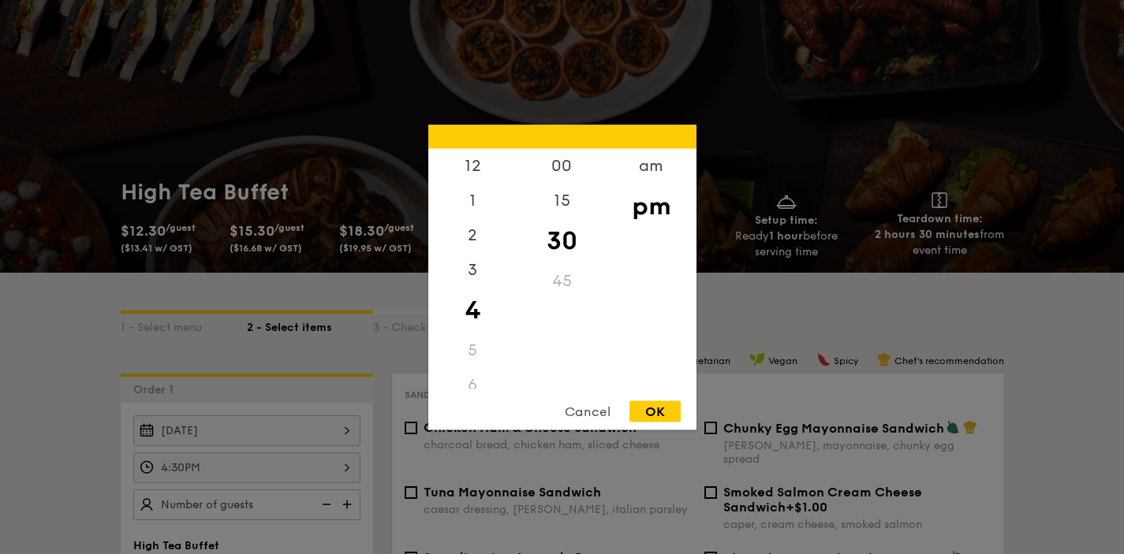
click at [677, 407] on div "OK" at bounding box center [654, 411] width 51 height 21
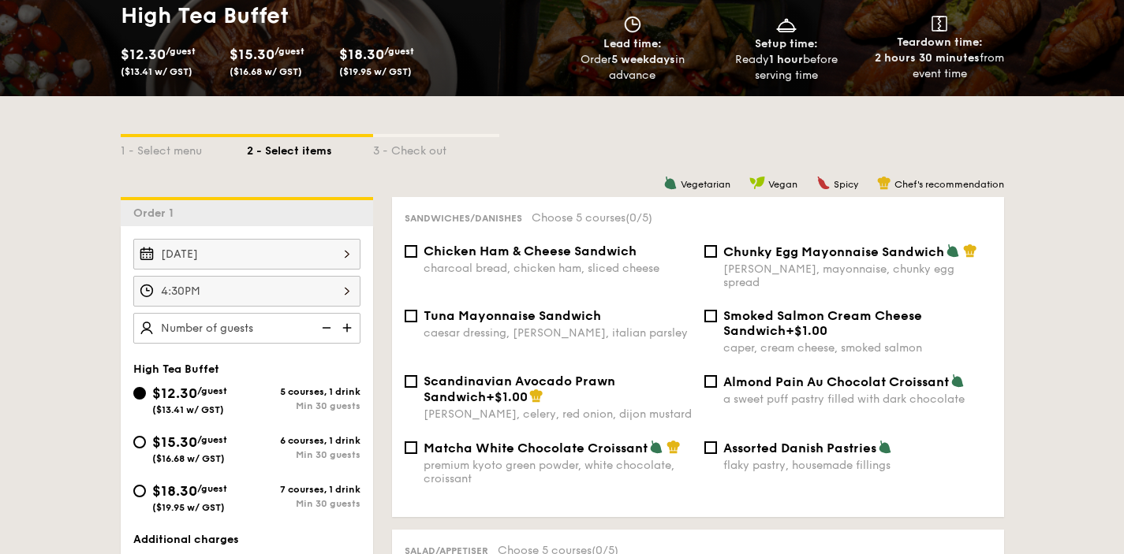
scroll to position [311, 0]
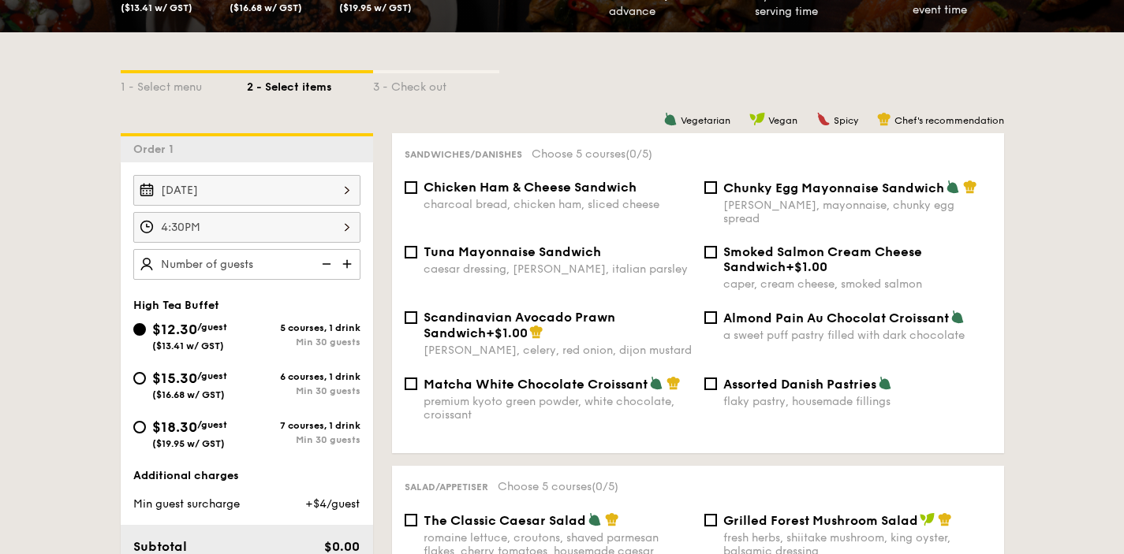
select select
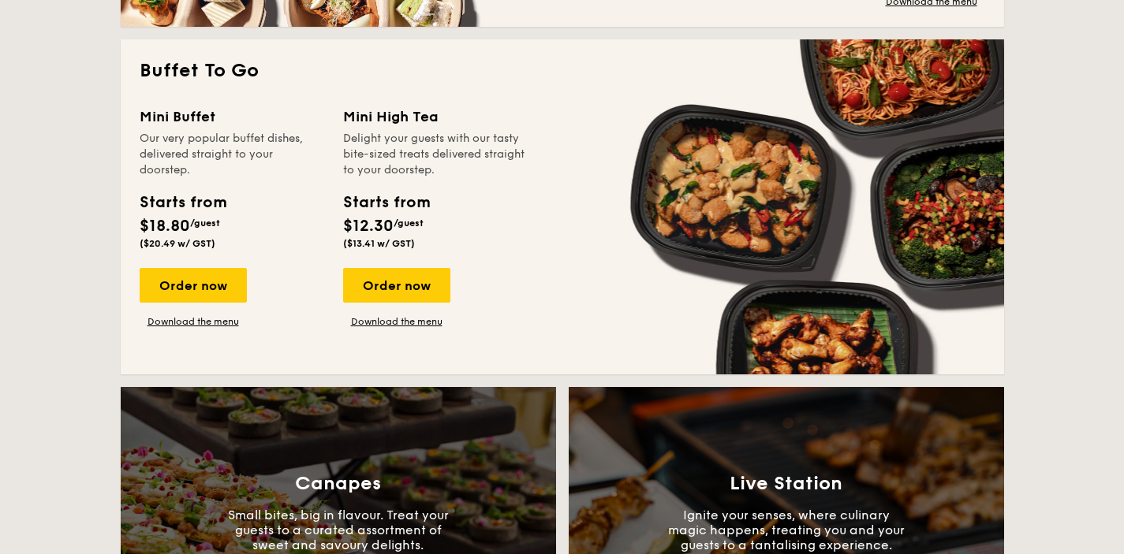
scroll to position [1033, 0]
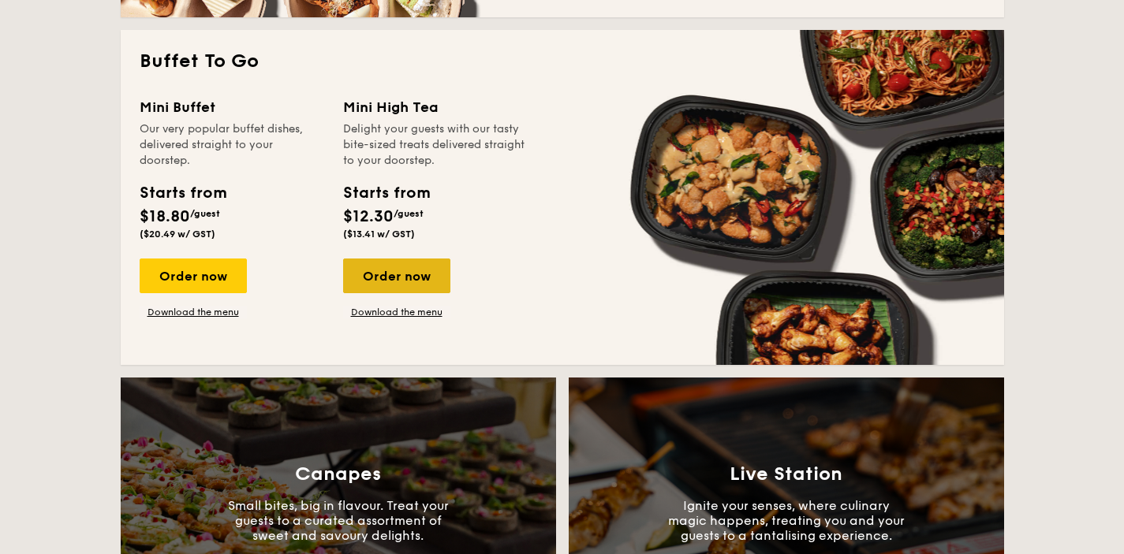
click at [415, 266] on div "Order now" at bounding box center [396, 276] width 107 height 35
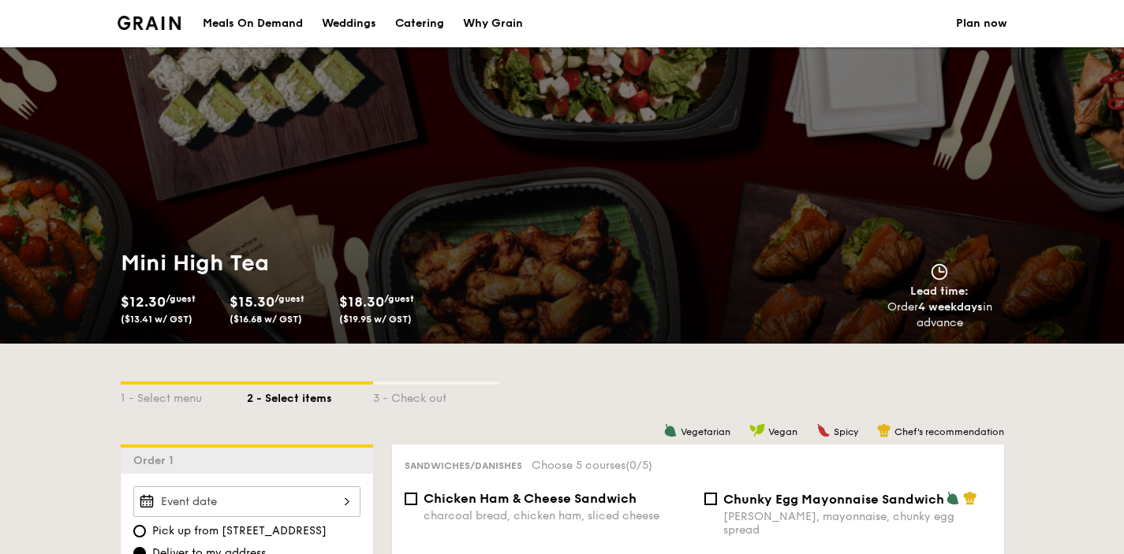
scroll to position [2409, 0]
select select
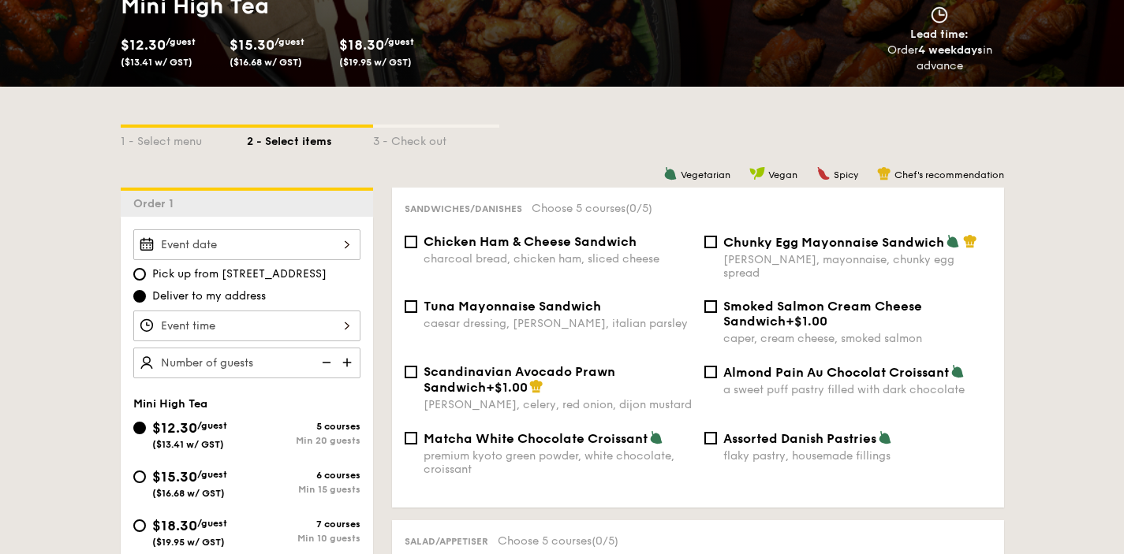
scroll to position [334, 0]
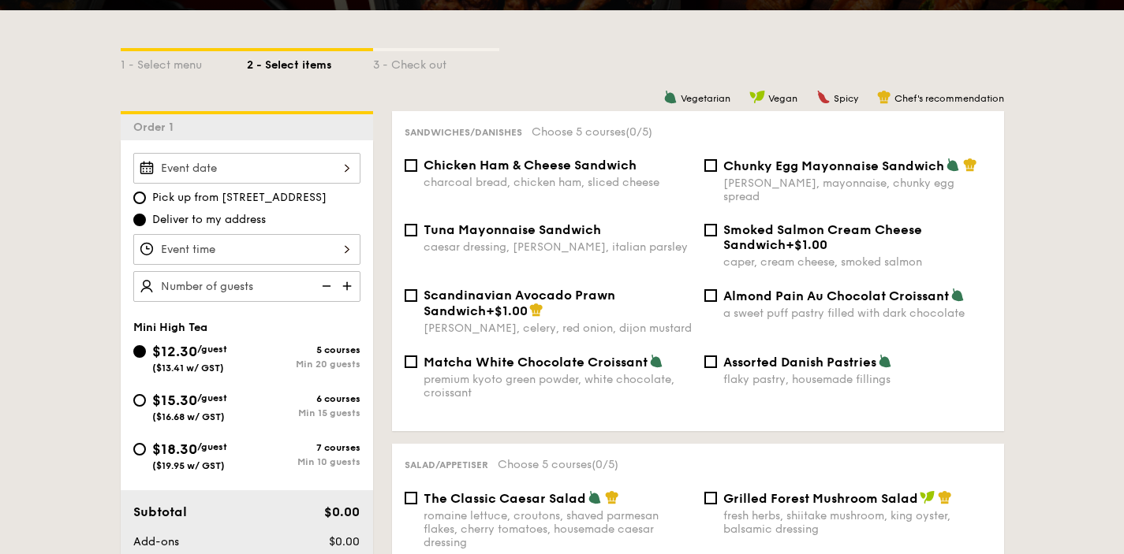
click at [293, 250] on div at bounding box center [246, 249] width 227 height 31
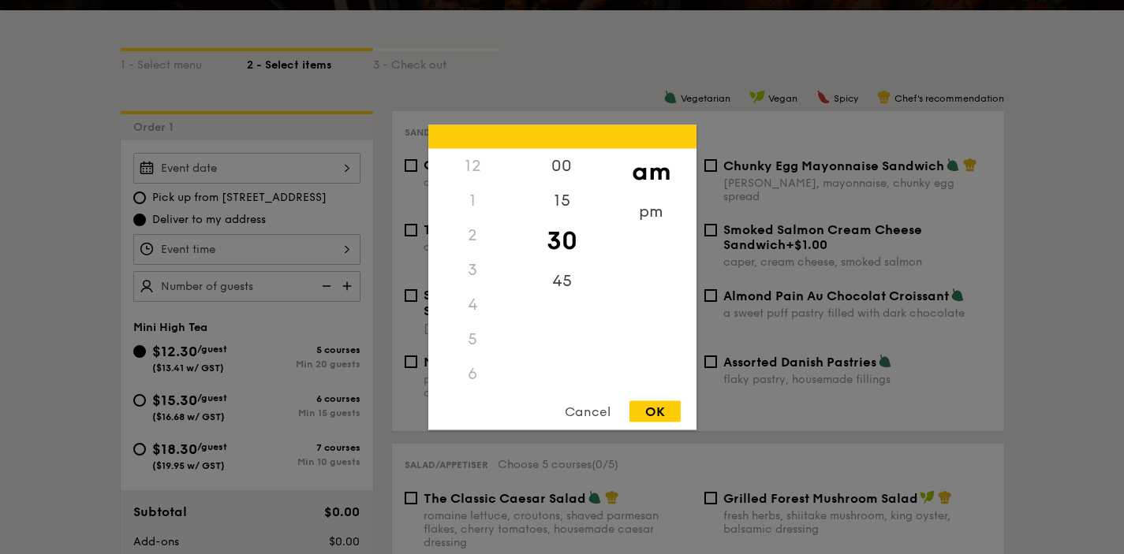
scroll to position [173, 0]
click at [647, 218] on div "pm" at bounding box center [650, 217] width 89 height 46
click at [466, 306] on div "4" at bounding box center [472, 310] width 89 height 46
click at [647, 401] on div "OK" at bounding box center [654, 411] width 51 height 21
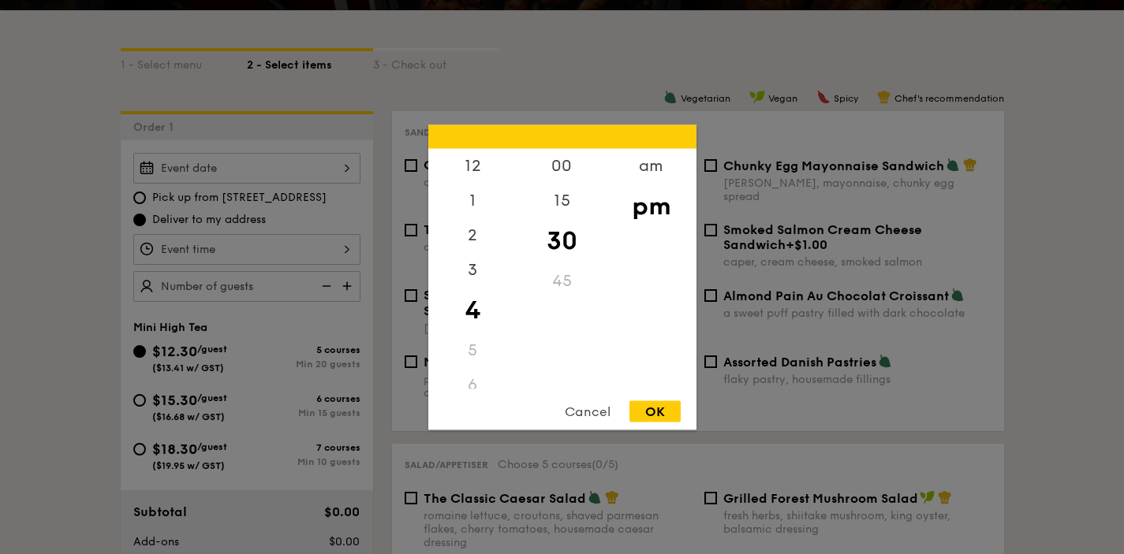
type input "4:30PM"
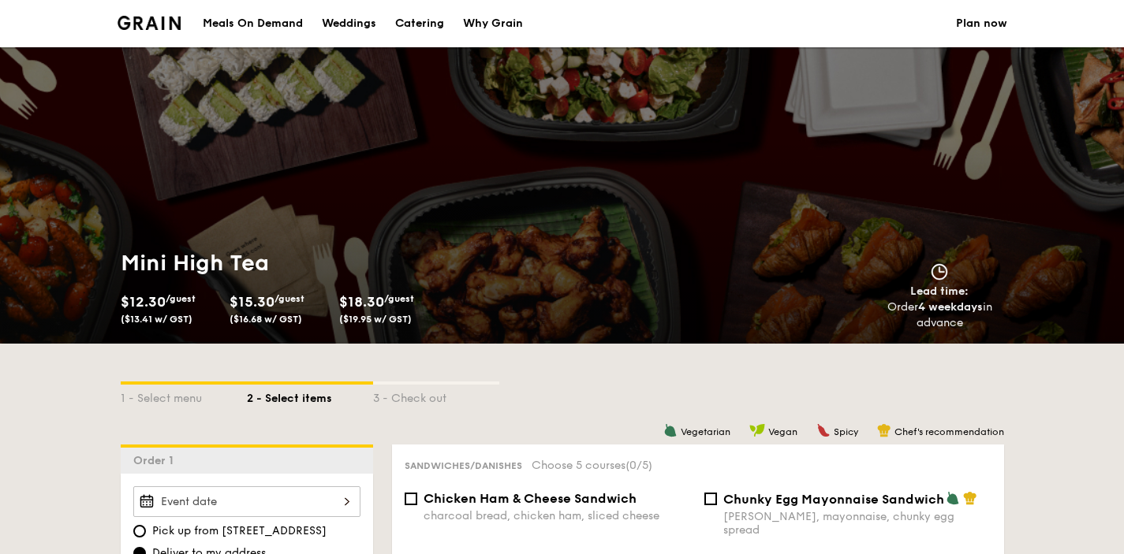
select select
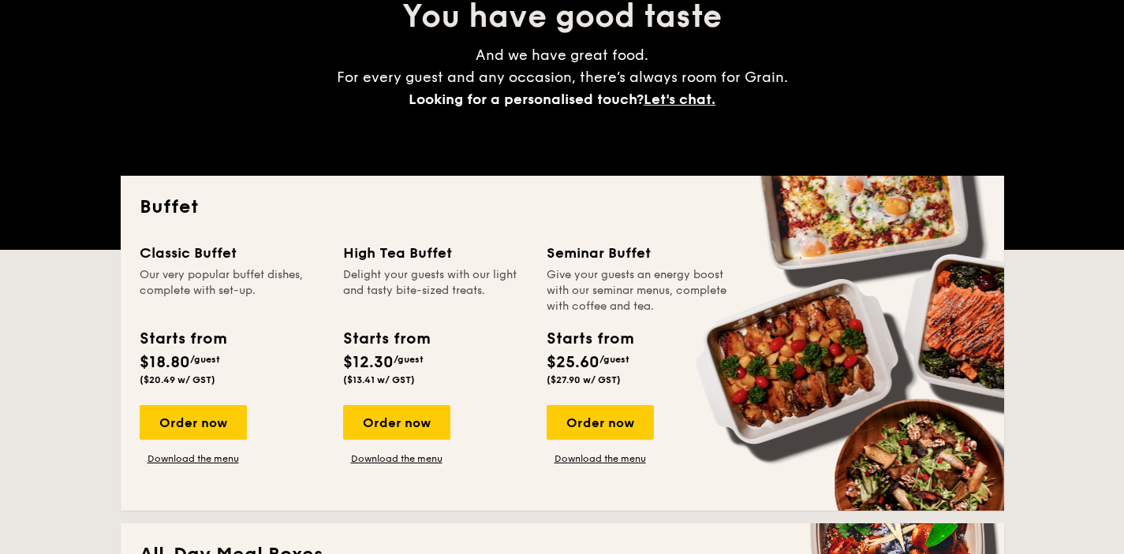
scroll to position [192, 0]
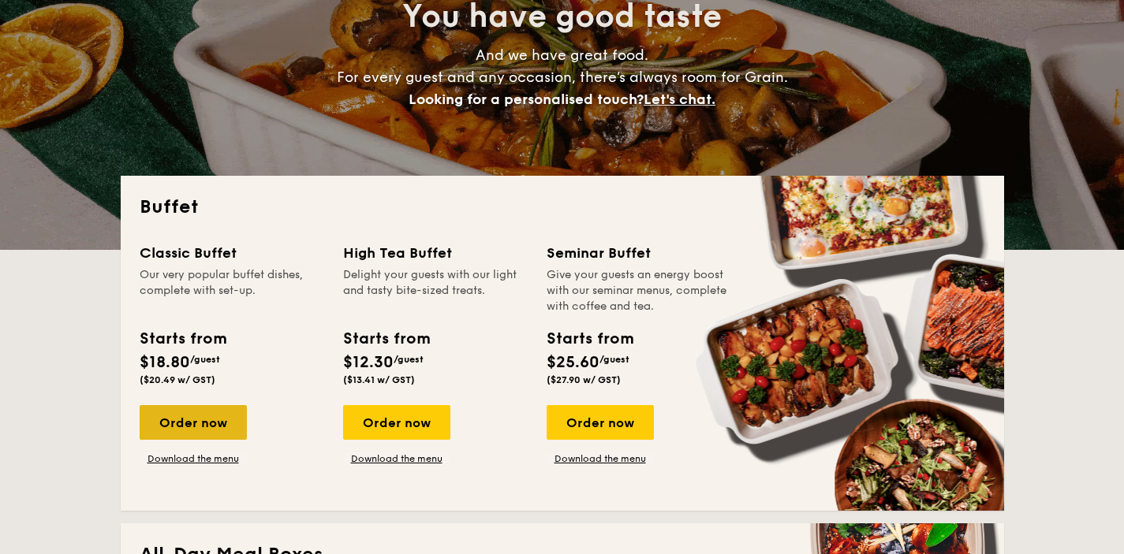
click at [204, 427] on div "Order now" at bounding box center [193, 422] width 107 height 35
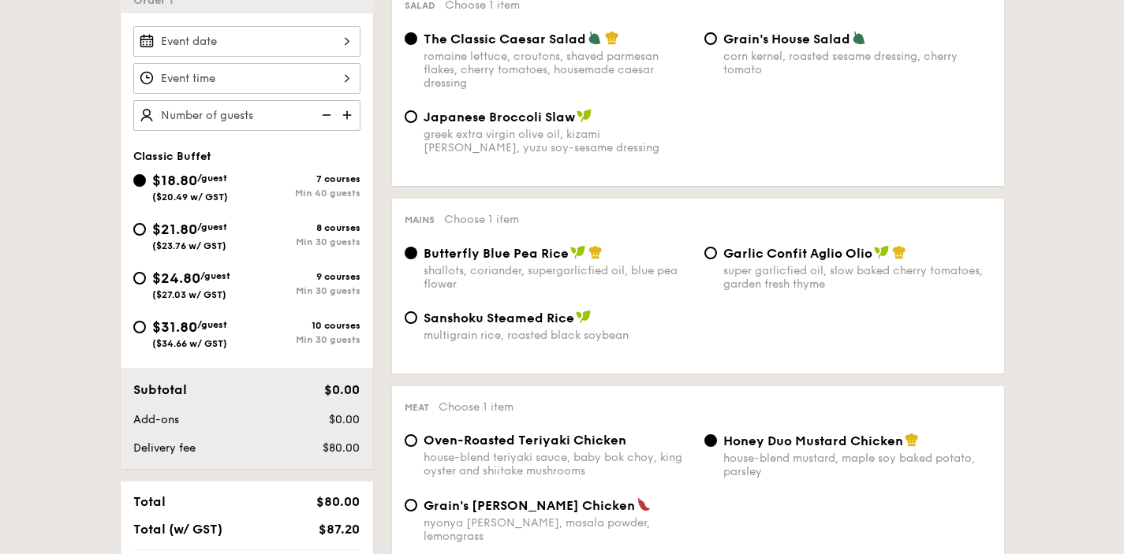
scroll to position [258, 0]
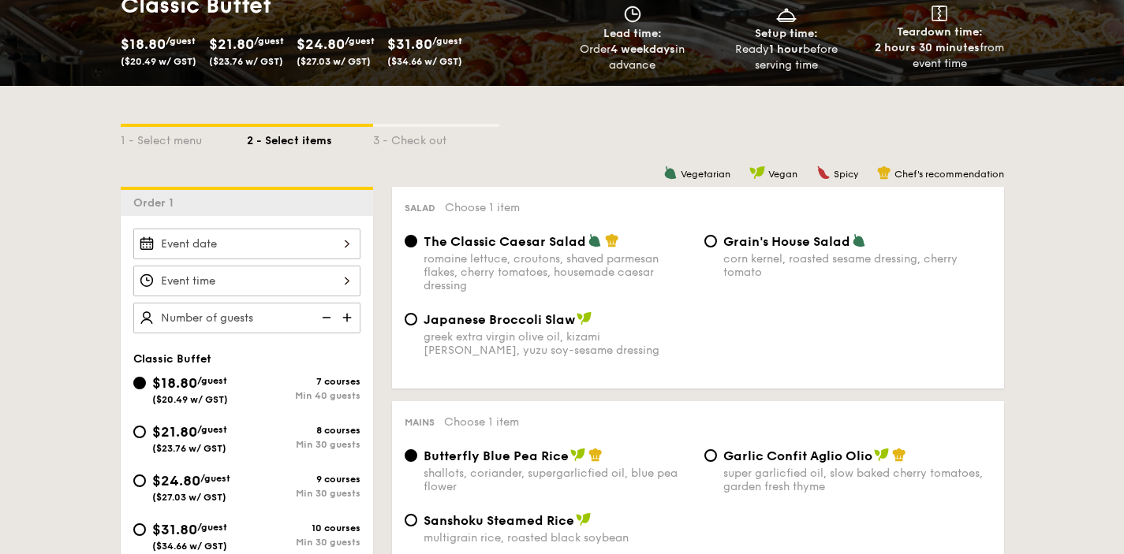
click at [307, 236] on div at bounding box center [246, 244] width 227 height 31
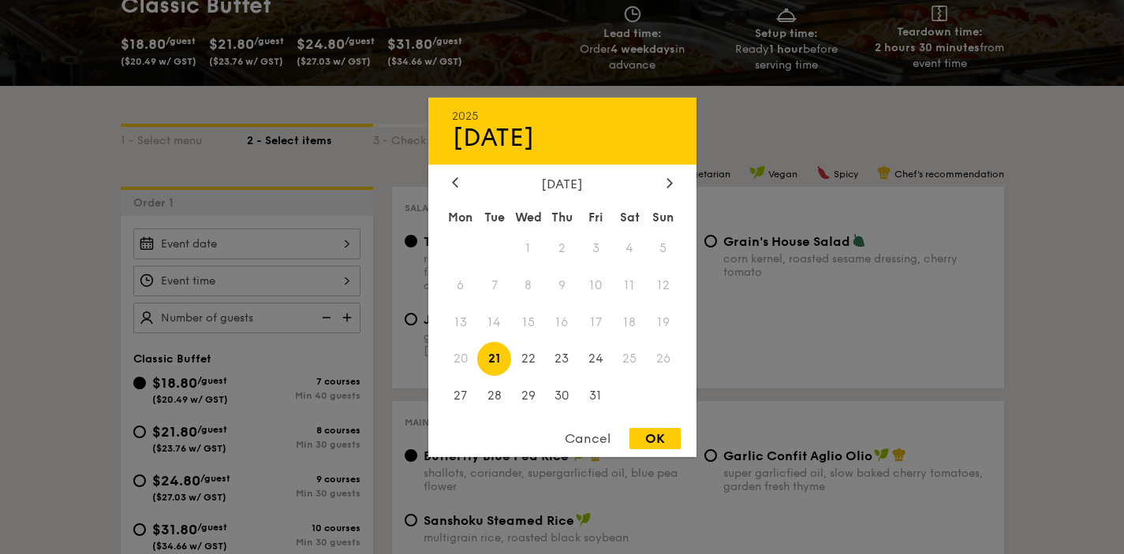
click at [439, 398] on div "Mon Tue Wed Thu Fri Sat Sun 1 2 3 4 5 6 7 8 9 10 11 12 13 14 15 16 17 18 19 20 …" at bounding box center [562, 309] width 268 height 213
click at [463, 400] on span "27" at bounding box center [461, 396] width 34 height 34
click at [666, 438] on div "OK" at bounding box center [654, 438] width 51 height 21
type input "[DATE]"
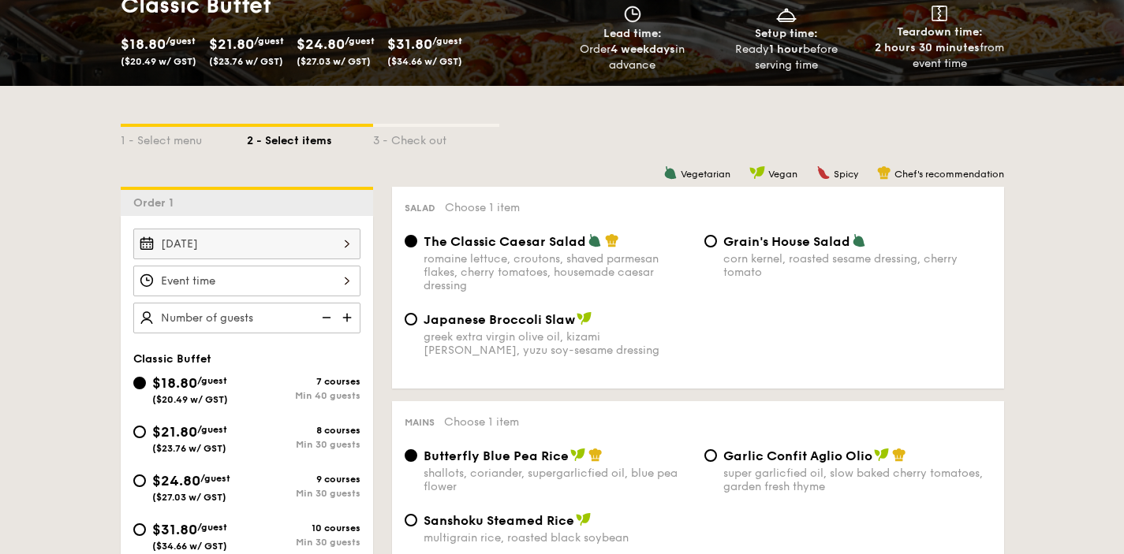
click at [206, 278] on div at bounding box center [246, 281] width 227 height 31
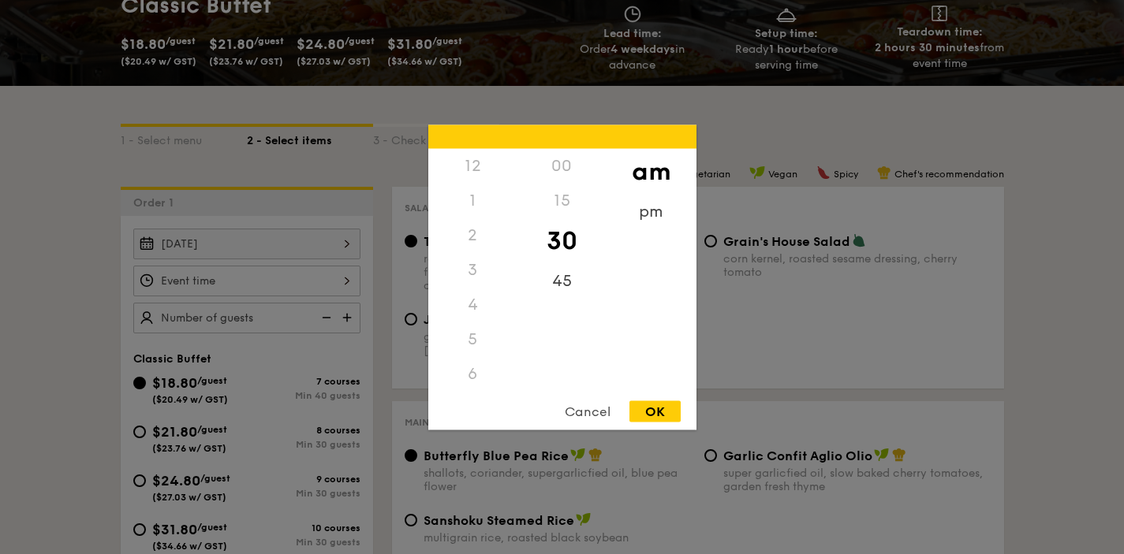
scroll to position [173, 0]
click at [676, 202] on div "pm" at bounding box center [650, 217] width 89 height 46
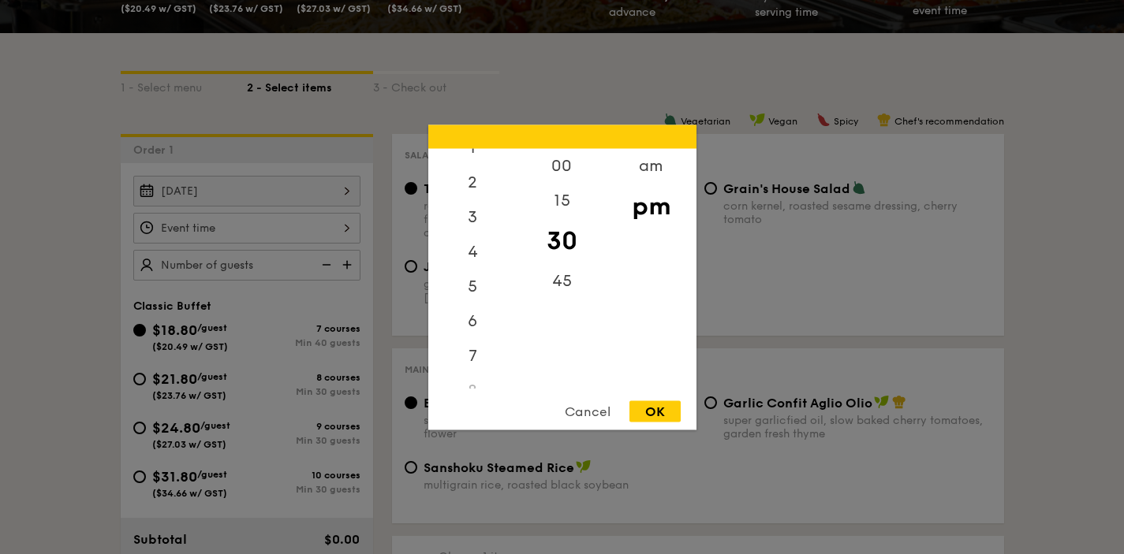
scroll to position [23, 0]
click at [481, 328] on div "5" at bounding box center [472, 322] width 89 height 46
click at [569, 167] on div "00" at bounding box center [561, 171] width 89 height 46
click at [639, 416] on div "OK" at bounding box center [654, 411] width 51 height 21
type input "5:00PM"
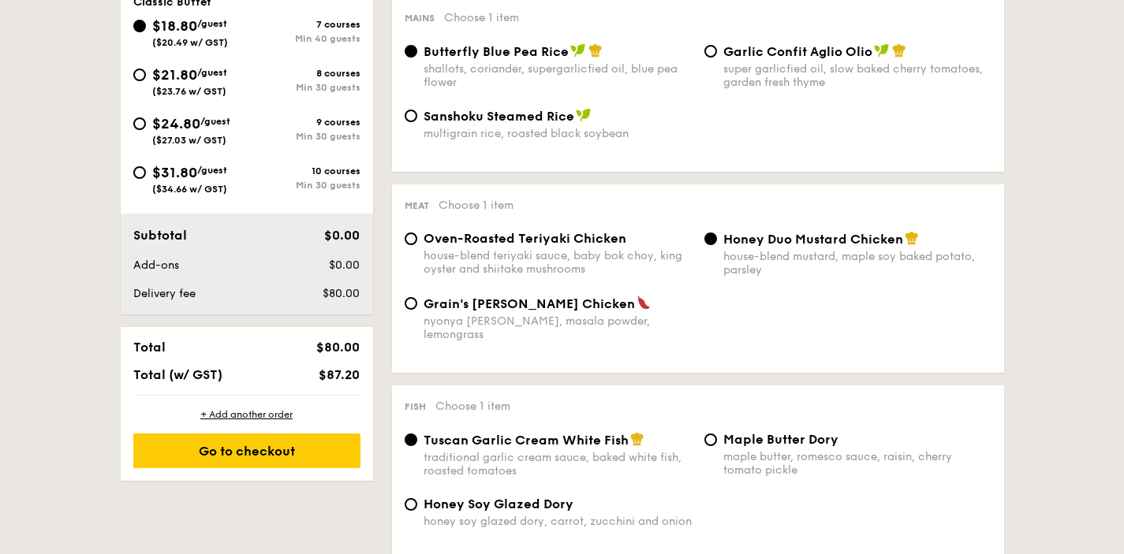
scroll to position [517, 0]
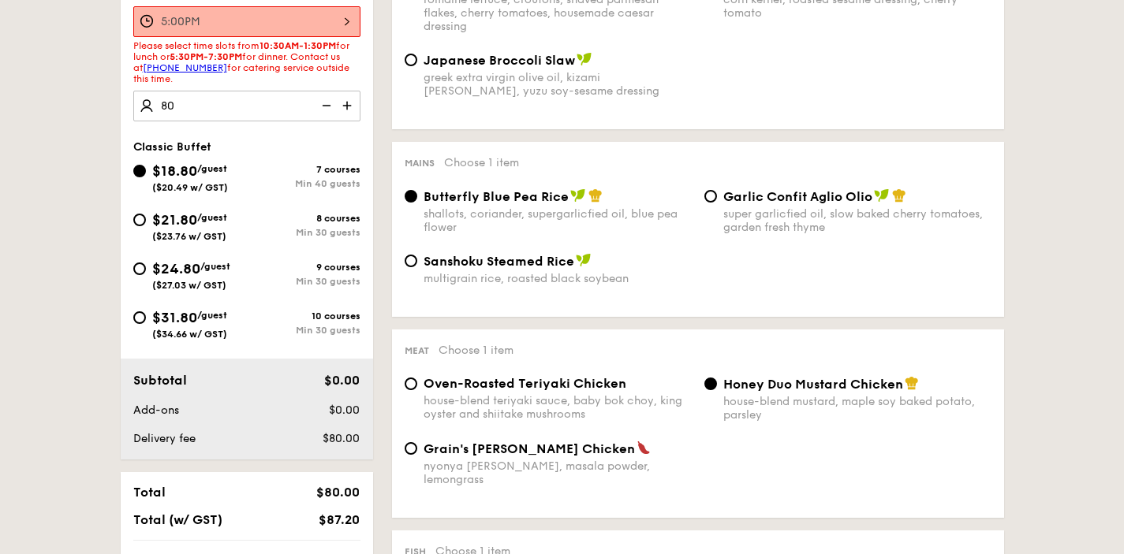
type input "80 guests"
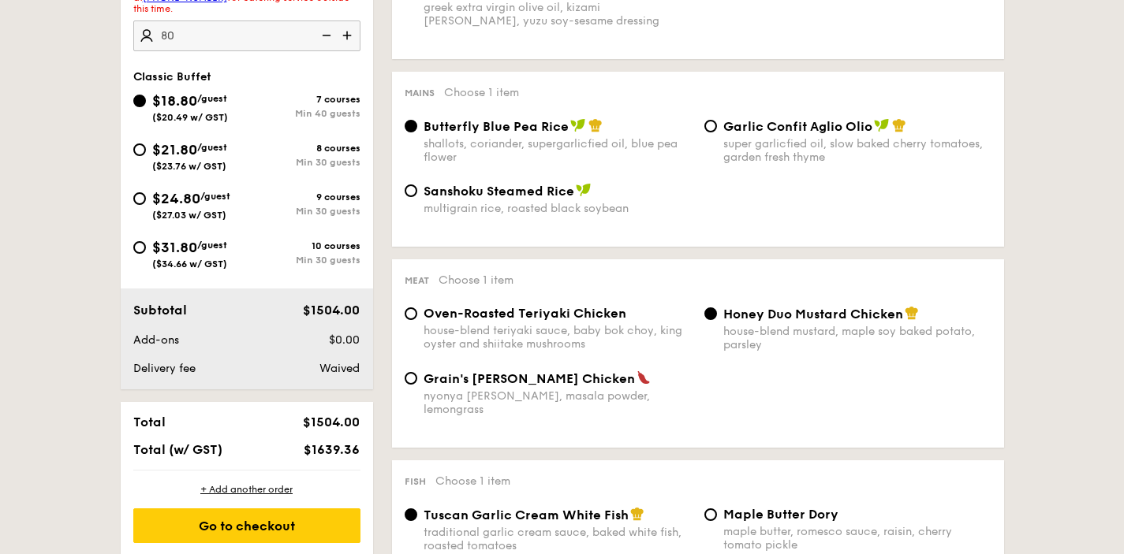
scroll to position [582, 0]
